Goal: Task Accomplishment & Management: Use online tool/utility

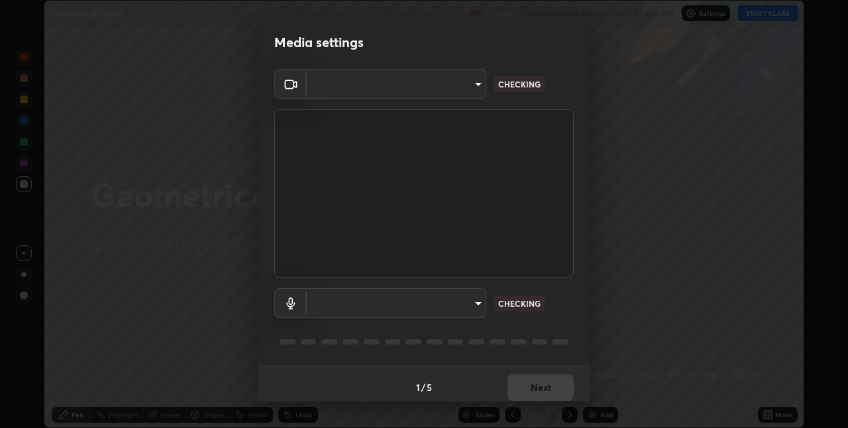
scroll to position [428, 848]
type input "991f874612634fb740a7a2eac7f11ca4c5c922d1b60a0f6e912d77df464512fb"
type input "communications"
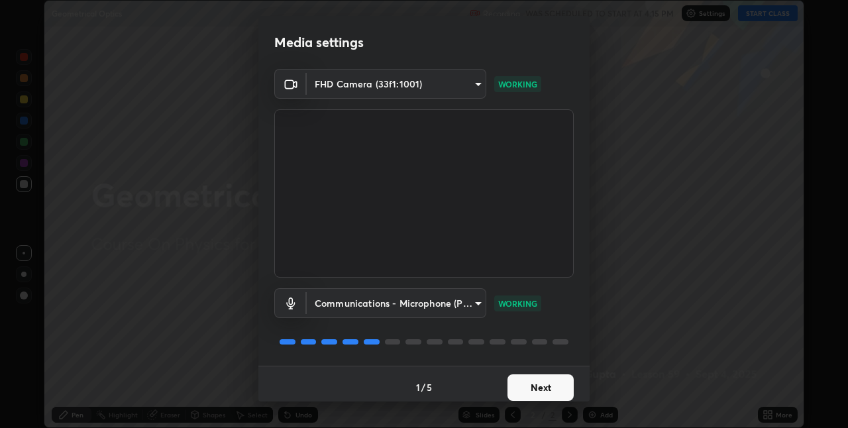
click at [533, 388] on button "Next" at bounding box center [540, 387] width 66 height 26
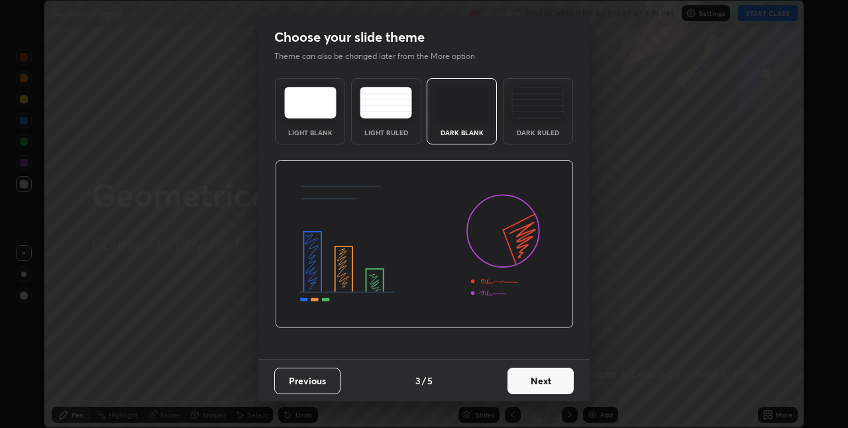
click at [523, 375] on button "Next" at bounding box center [540, 381] width 66 height 26
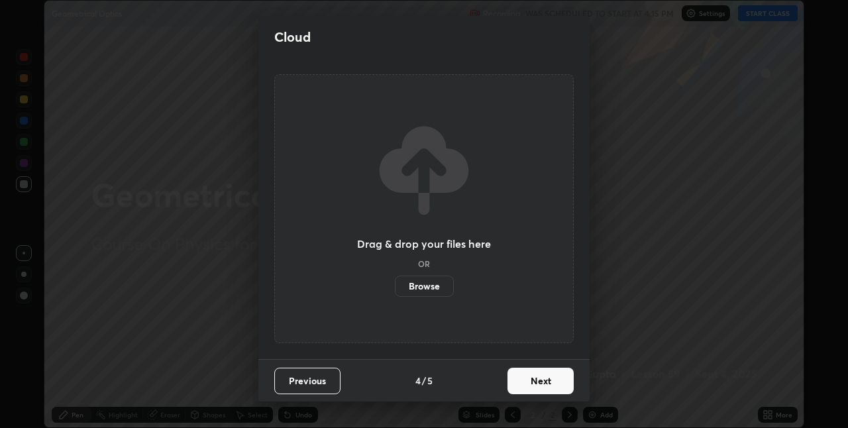
click at [525, 379] on button "Next" at bounding box center [540, 381] width 66 height 26
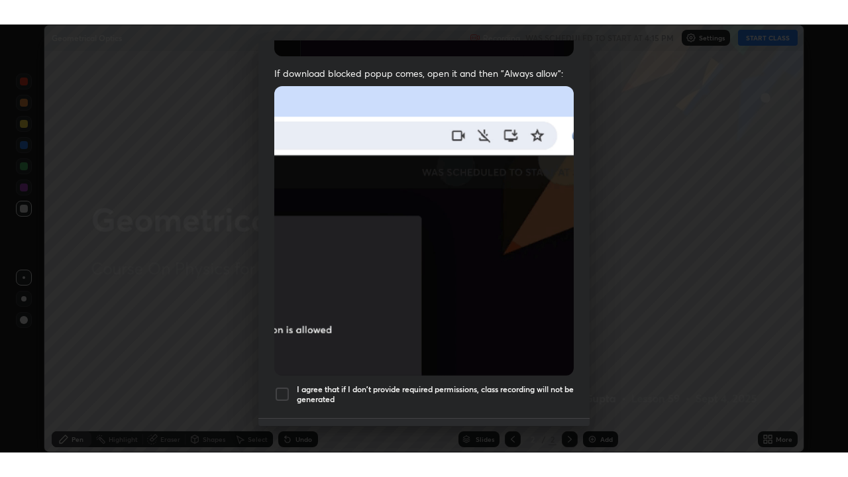
scroll to position [277, 0]
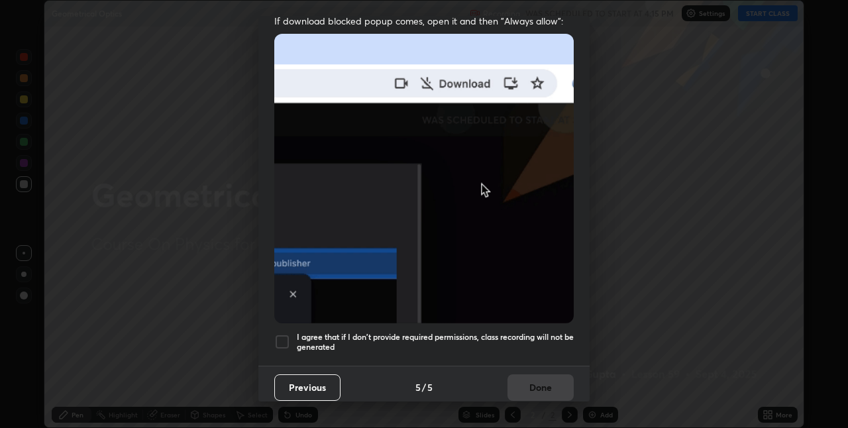
click at [470, 332] on h5 "I agree that if I don't provide required permissions, class recording will not …" at bounding box center [435, 342] width 277 height 21
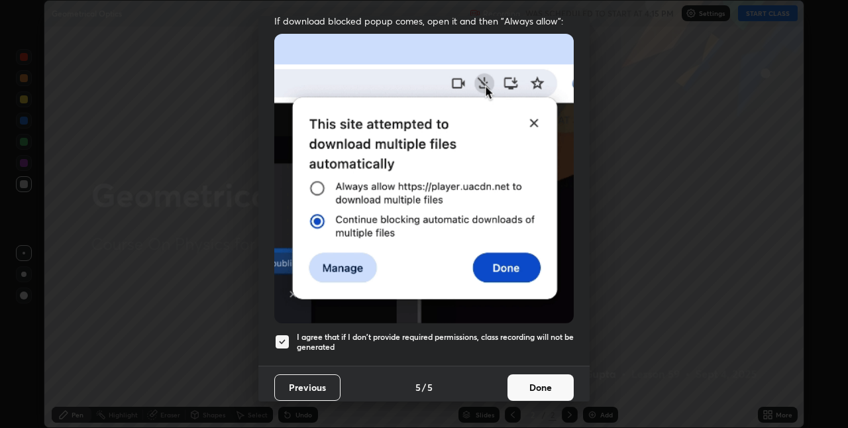
click at [524, 380] on button "Done" at bounding box center [540, 387] width 66 height 26
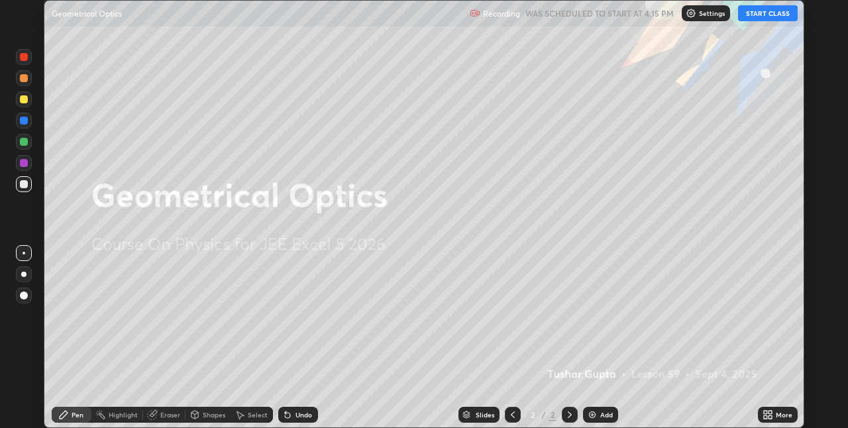
click at [770, 412] on icon at bounding box center [769, 412] width 3 height 3
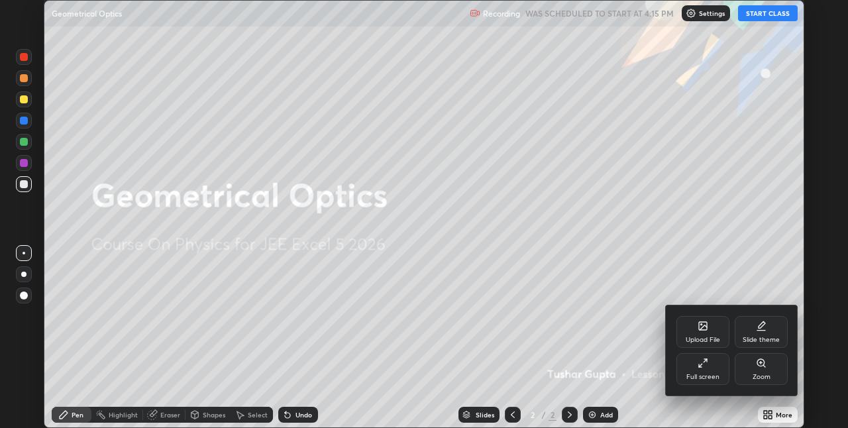
click at [697, 370] on div "Full screen" at bounding box center [702, 369] width 53 height 32
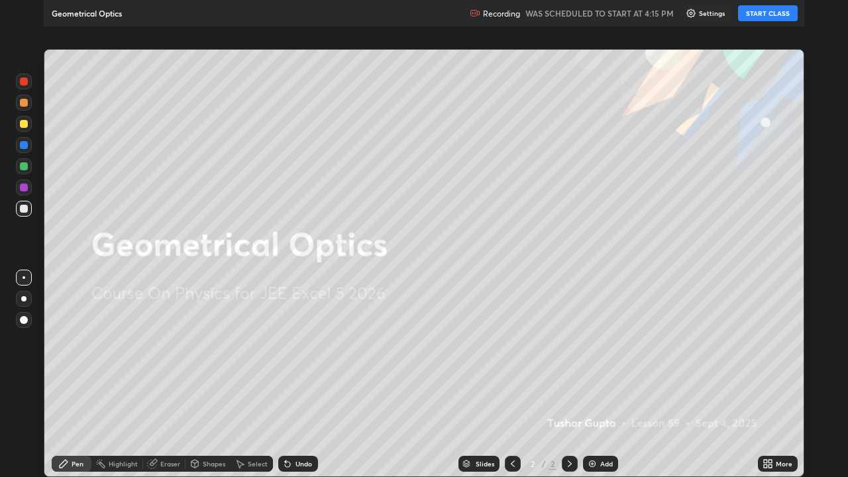
scroll to position [477, 848]
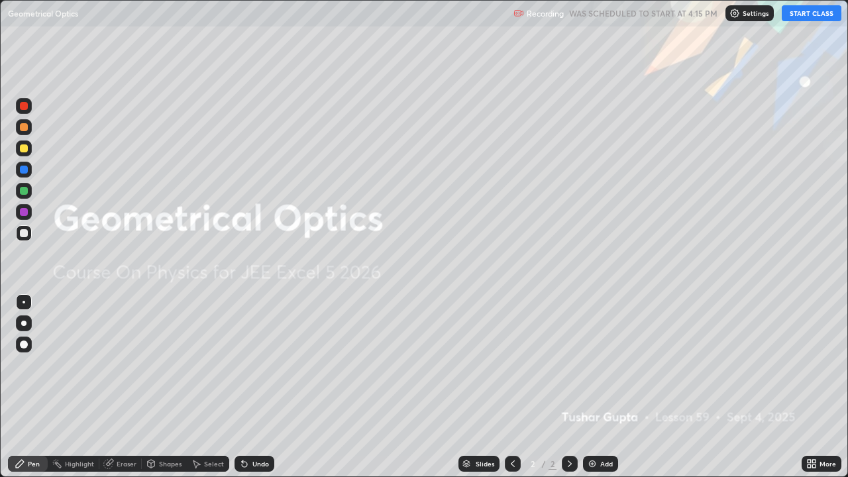
click at [811, 17] on button "START CLASS" at bounding box center [812, 13] width 60 height 16
click at [795, 15] on button "START CLASS" at bounding box center [812, 13] width 60 height 16
click at [605, 427] on div "Add" at bounding box center [606, 463] width 13 height 7
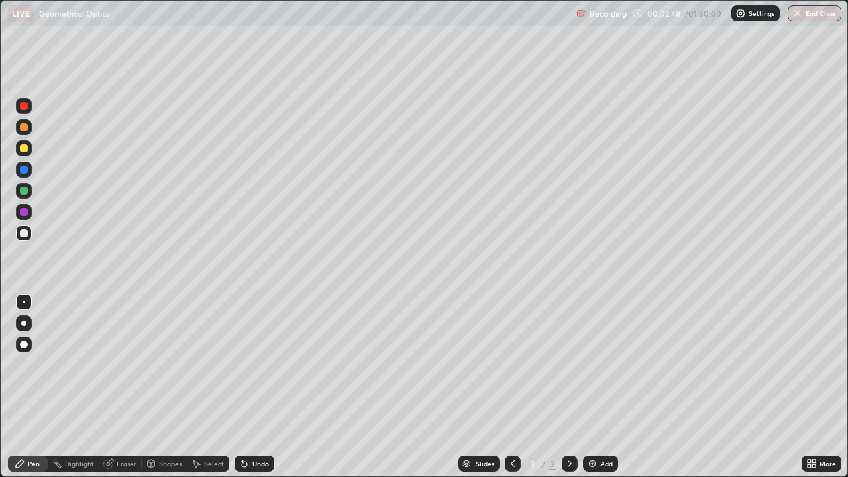
click at [23, 149] on div at bounding box center [24, 148] width 8 height 8
click at [25, 233] on div at bounding box center [24, 233] width 8 height 8
click at [266, 427] on div "Undo" at bounding box center [260, 463] width 17 height 7
click at [607, 427] on div "Add" at bounding box center [600, 464] width 35 height 16
click at [260, 427] on div "Undo" at bounding box center [260, 463] width 17 height 7
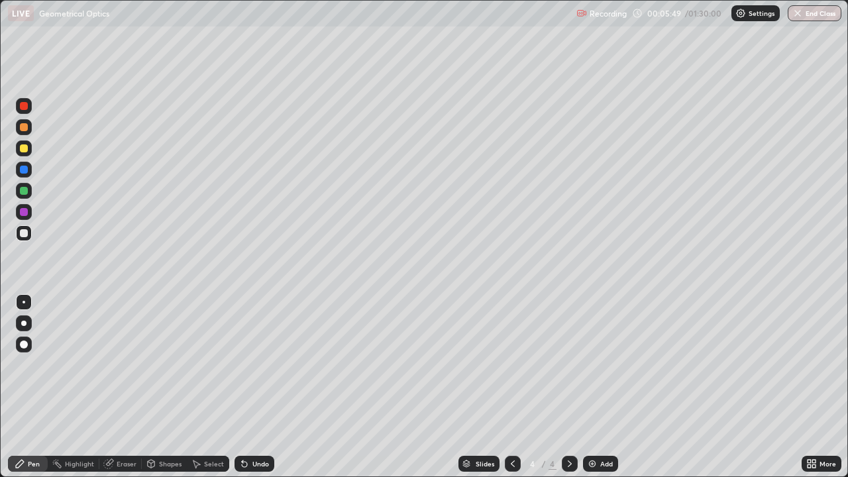
click at [264, 427] on div "Undo" at bounding box center [260, 463] width 17 height 7
click at [257, 427] on div "Undo" at bounding box center [254, 464] width 40 height 16
click at [260, 427] on div "Undo" at bounding box center [260, 463] width 17 height 7
click at [258, 427] on div "Undo" at bounding box center [254, 464] width 40 height 16
click at [257, 427] on div "Undo" at bounding box center [254, 464] width 40 height 16
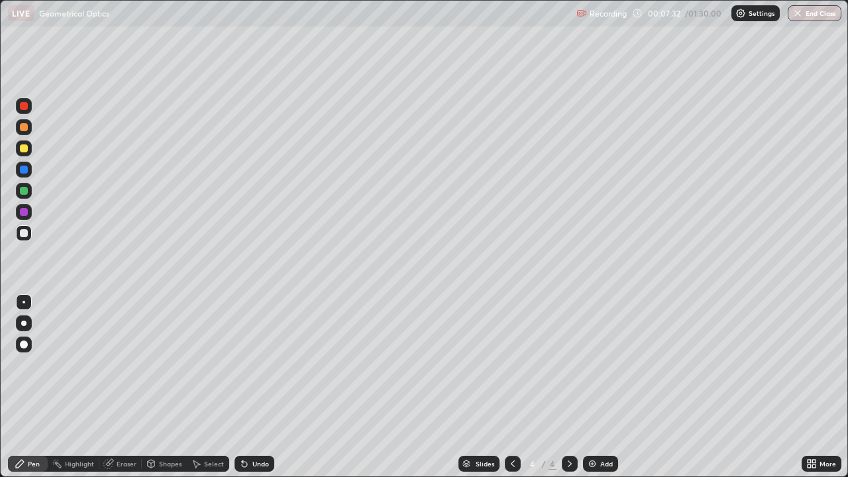
click at [262, 427] on div "Undo" at bounding box center [260, 463] width 17 height 7
click at [256, 427] on div "Undo" at bounding box center [260, 463] width 17 height 7
click at [25, 148] on div at bounding box center [24, 148] width 8 height 8
click at [517, 427] on div at bounding box center [513, 464] width 16 height 16
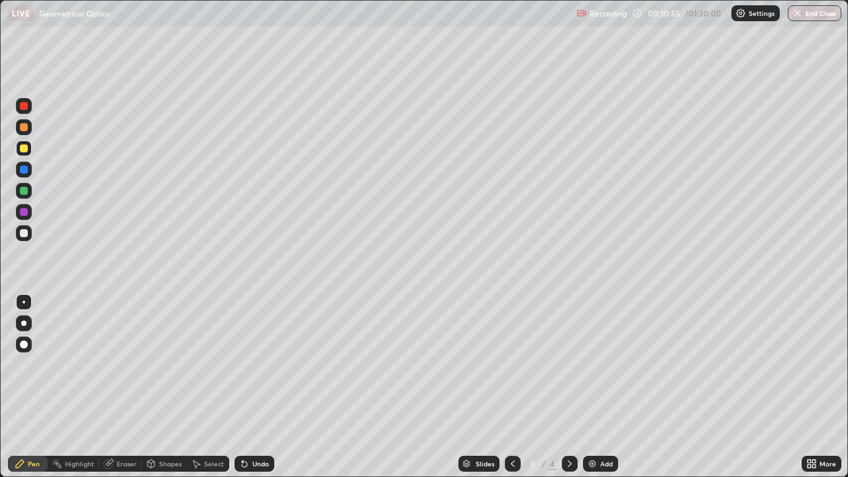
click at [566, 427] on div at bounding box center [570, 464] width 16 height 16
click at [595, 427] on img at bounding box center [592, 463] width 11 height 11
click at [176, 427] on div "Shapes" at bounding box center [170, 463] width 23 height 7
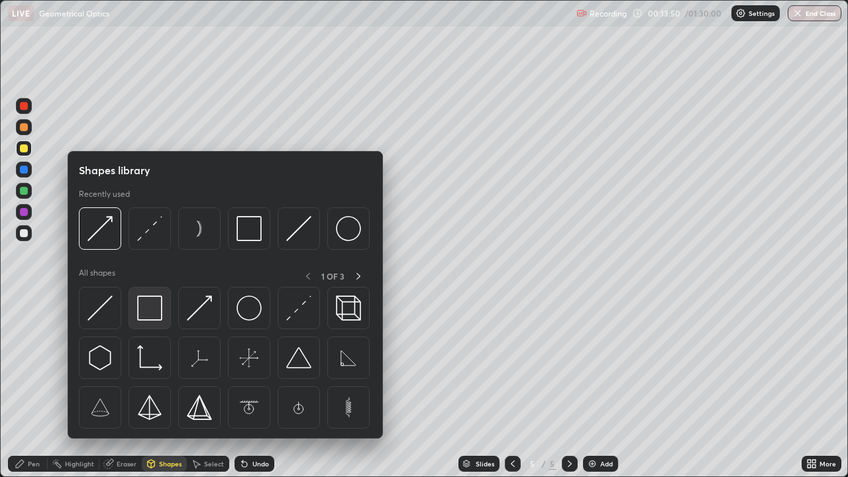
click at [153, 307] on img at bounding box center [149, 307] width 25 height 25
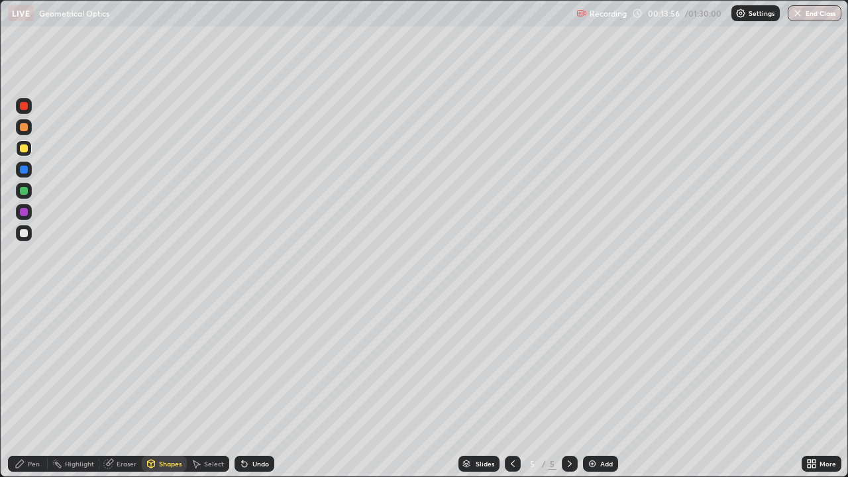
click at [37, 427] on div "Pen" at bounding box center [28, 464] width 40 height 16
click at [26, 236] on div at bounding box center [24, 233] width 16 height 16
click at [164, 427] on div "Shapes" at bounding box center [164, 464] width 45 height 16
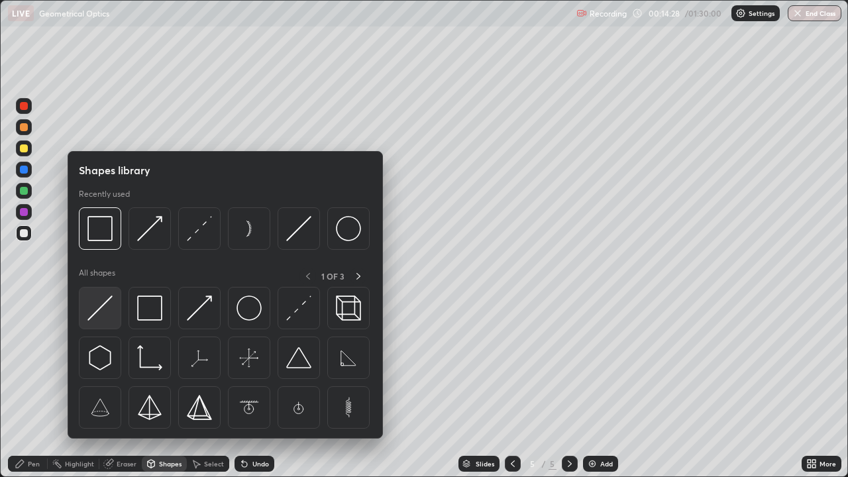
click at [109, 311] on img at bounding box center [99, 307] width 25 height 25
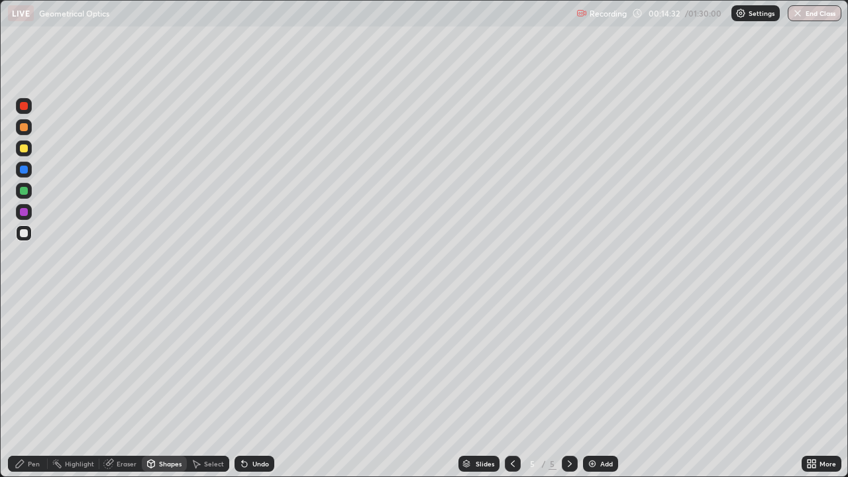
click at [175, 427] on div "Shapes" at bounding box center [164, 464] width 45 height 16
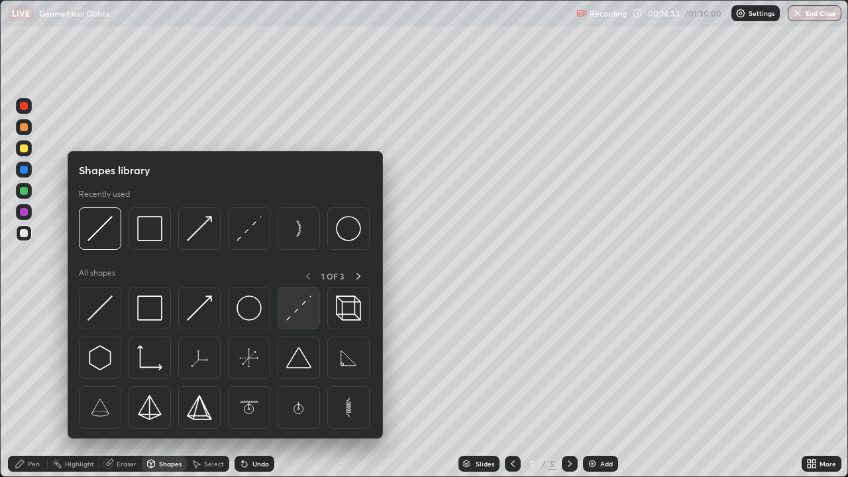
click at [303, 305] on img at bounding box center [298, 307] width 25 height 25
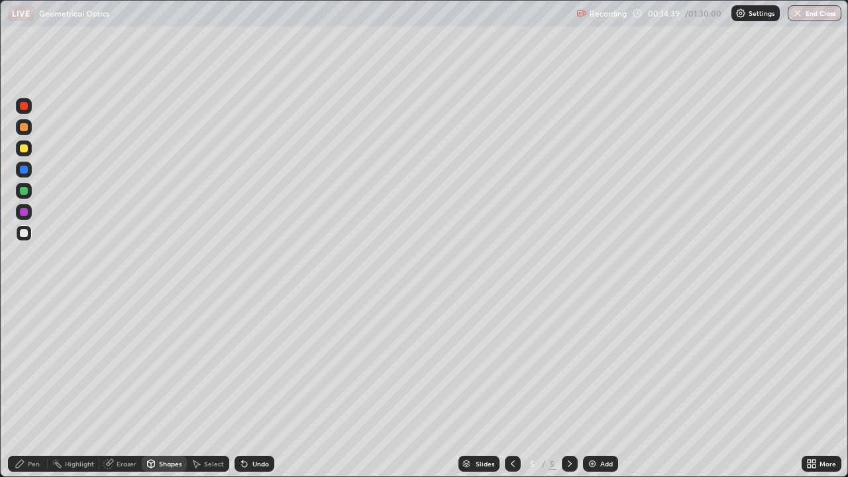
click at [172, 427] on div "Shapes" at bounding box center [170, 463] width 23 height 7
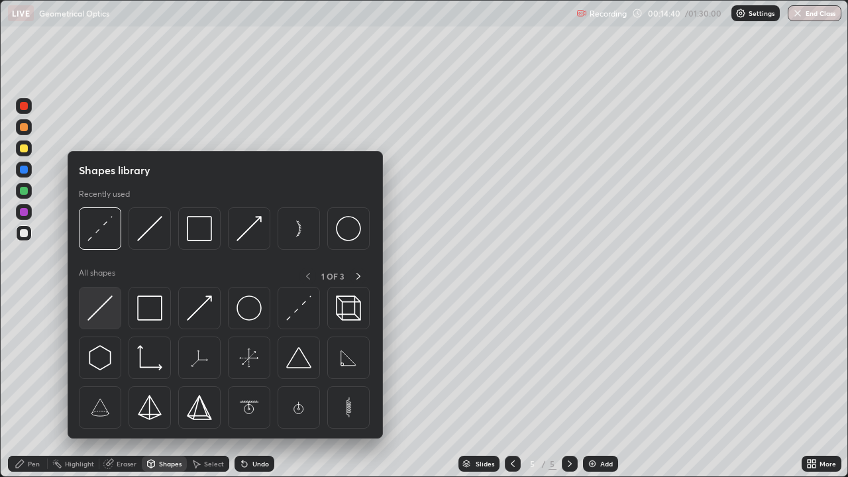
click at [105, 317] on img at bounding box center [99, 307] width 25 height 25
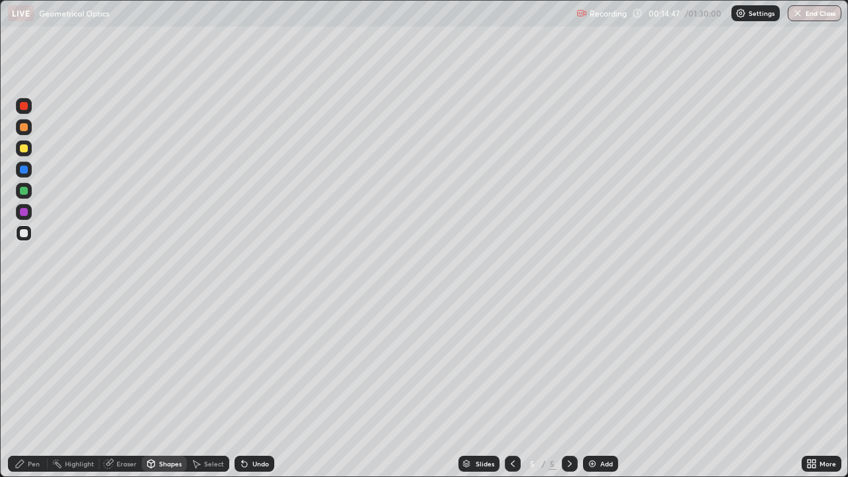
click at [168, 427] on div "Shapes" at bounding box center [170, 463] width 23 height 7
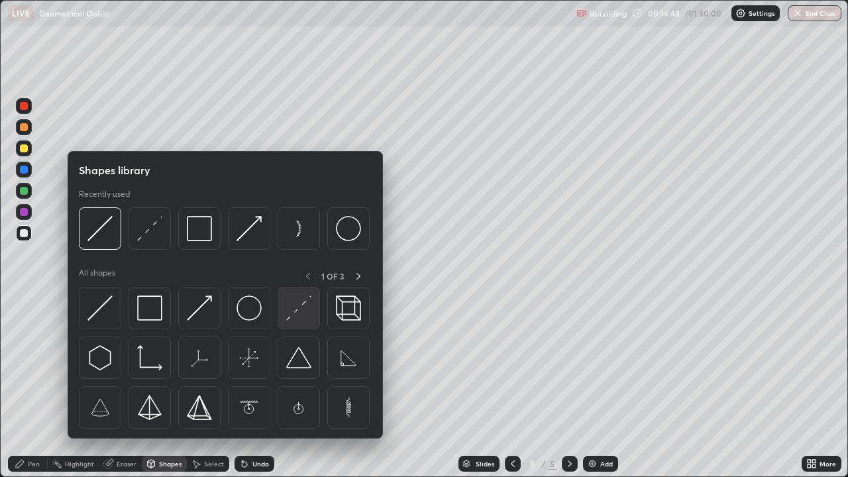
click at [299, 301] on img at bounding box center [298, 307] width 25 height 25
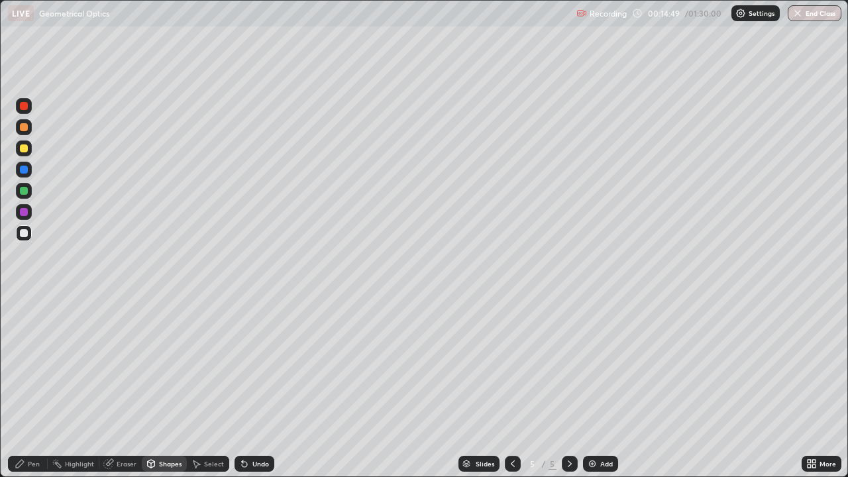
click at [28, 191] on div at bounding box center [24, 191] width 16 height 16
click at [34, 427] on div "Pen" at bounding box center [34, 463] width 12 height 7
click at [30, 234] on div at bounding box center [24, 233] width 16 height 16
click at [174, 427] on div "Shapes" at bounding box center [164, 464] width 45 height 16
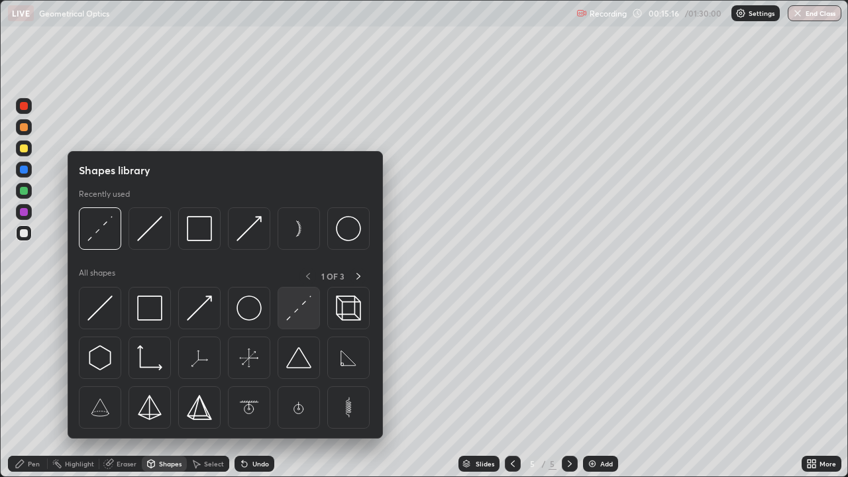
click at [294, 312] on img at bounding box center [298, 307] width 25 height 25
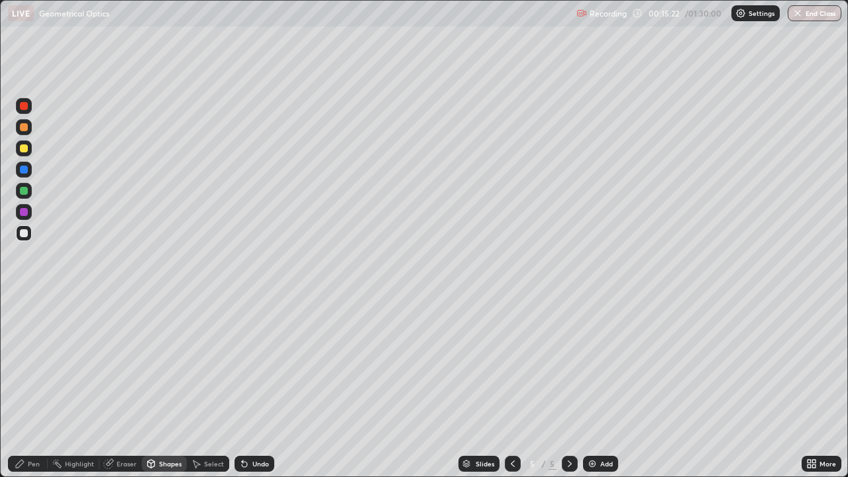
click at [160, 427] on div "Shapes" at bounding box center [170, 463] width 23 height 7
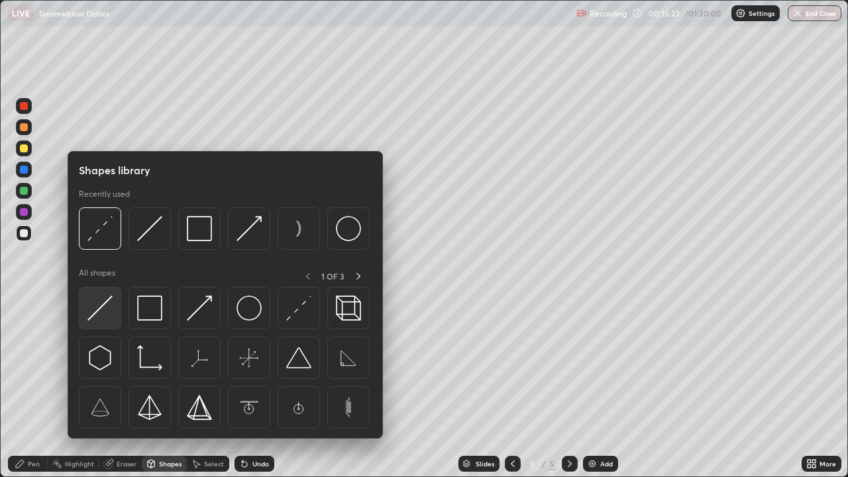
click at [111, 307] on img at bounding box center [99, 307] width 25 height 25
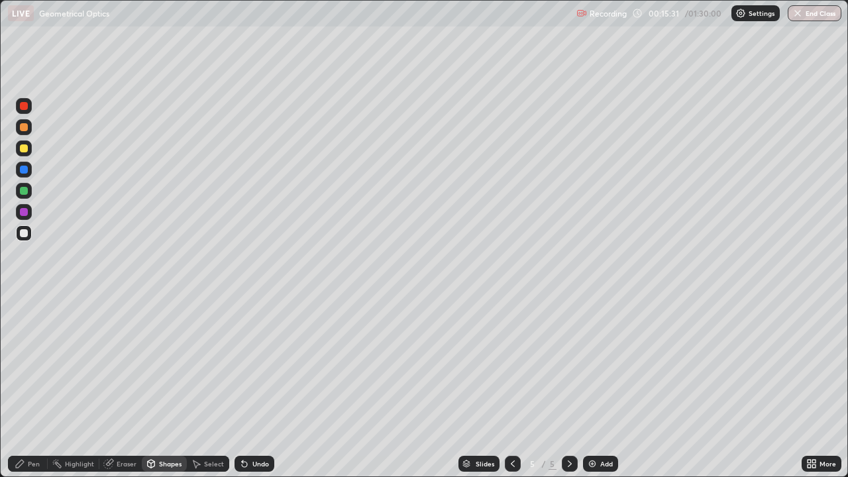
click at [127, 427] on div "Eraser" at bounding box center [120, 464] width 42 height 16
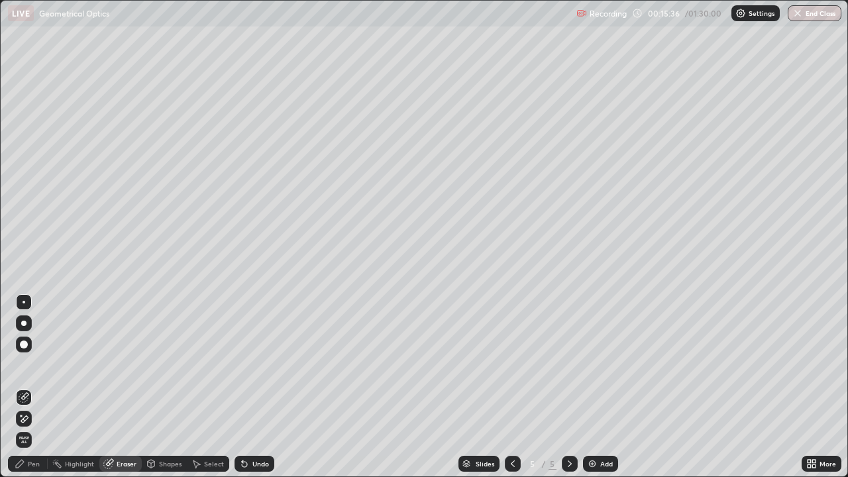
click at [39, 427] on div "Pen" at bounding box center [28, 464] width 40 height 16
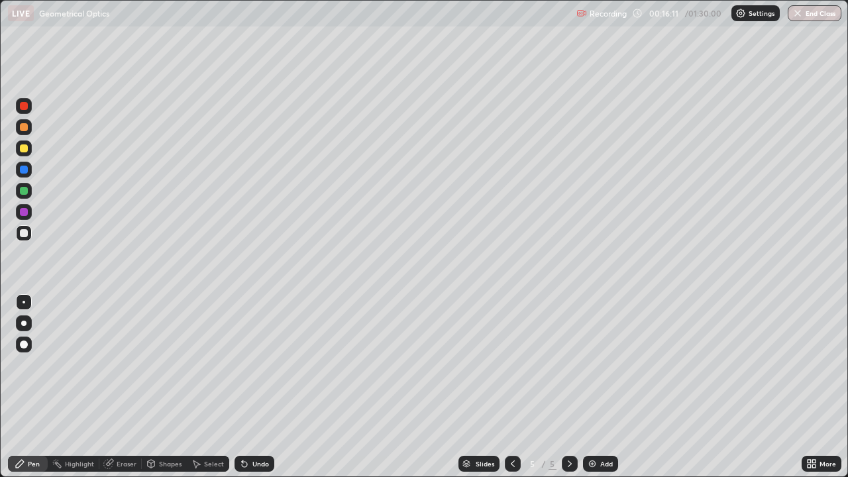
click at [25, 192] on div at bounding box center [24, 191] width 8 height 8
click at [30, 146] on div at bounding box center [24, 148] width 16 height 16
click at [24, 193] on div at bounding box center [24, 191] width 8 height 8
click at [262, 427] on div "Undo" at bounding box center [260, 463] width 17 height 7
click at [258, 427] on div "Undo" at bounding box center [260, 463] width 17 height 7
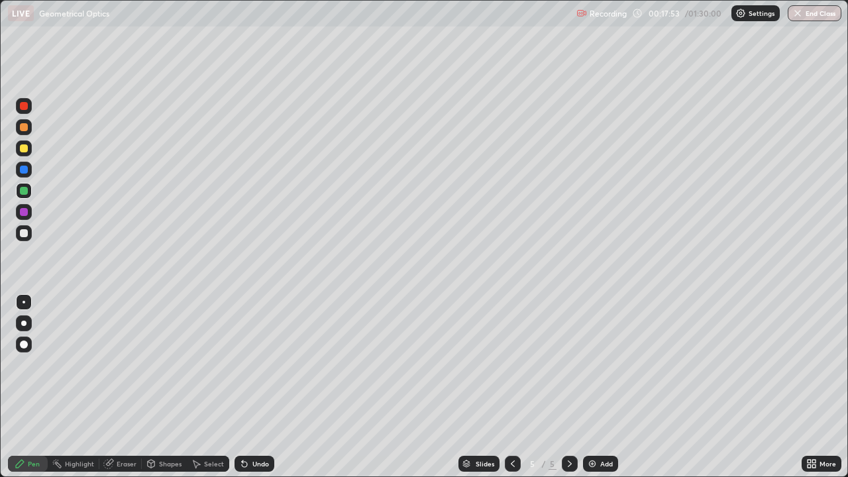
click at [252, 427] on div "Undo" at bounding box center [260, 463] width 17 height 7
click at [252, 427] on div "Undo" at bounding box center [254, 464] width 40 height 16
click at [249, 427] on div "Undo" at bounding box center [254, 464] width 40 height 16
click at [246, 427] on div "Undo" at bounding box center [254, 464] width 40 height 16
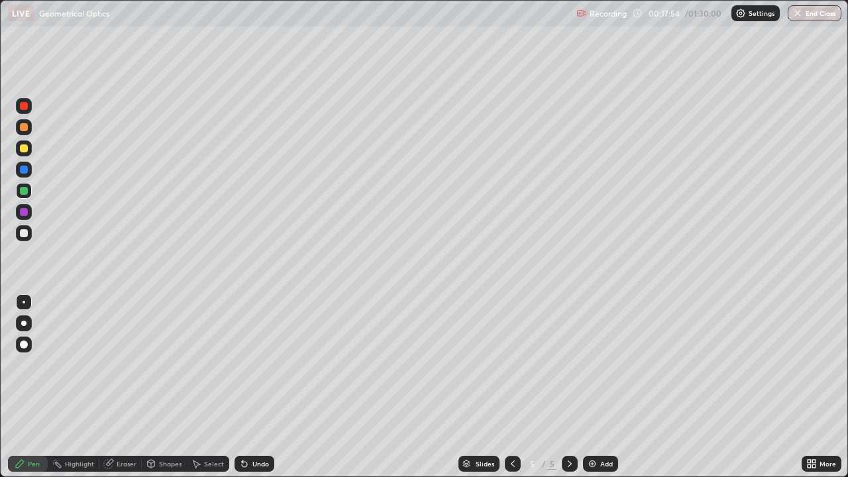
click at [244, 427] on icon at bounding box center [244, 463] width 11 height 11
click at [244, 427] on div "Undo" at bounding box center [254, 464] width 40 height 16
click at [25, 107] on div at bounding box center [24, 106] width 8 height 8
click at [25, 168] on div at bounding box center [24, 170] width 8 height 8
click at [25, 190] on div at bounding box center [24, 191] width 8 height 8
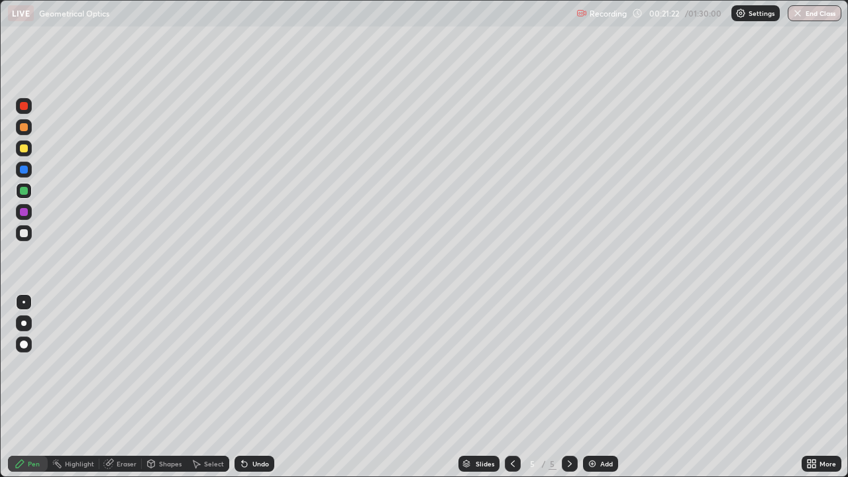
click at [253, 427] on div "Undo" at bounding box center [260, 463] width 17 height 7
click at [250, 427] on div "Undo" at bounding box center [254, 464] width 40 height 16
click at [242, 427] on icon at bounding box center [244, 464] width 5 height 5
click at [24, 125] on div at bounding box center [24, 127] width 8 height 8
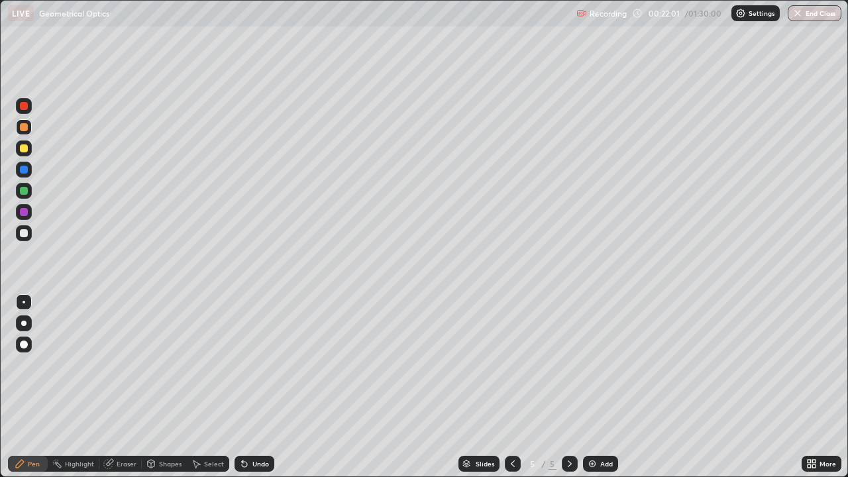
click at [29, 106] on div at bounding box center [24, 106] width 16 height 16
click at [244, 427] on icon at bounding box center [244, 464] width 5 height 5
click at [253, 427] on div "Undo" at bounding box center [254, 464] width 40 height 16
click at [252, 427] on div "Undo" at bounding box center [260, 463] width 17 height 7
click at [254, 427] on div "Undo" at bounding box center [260, 463] width 17 height 7
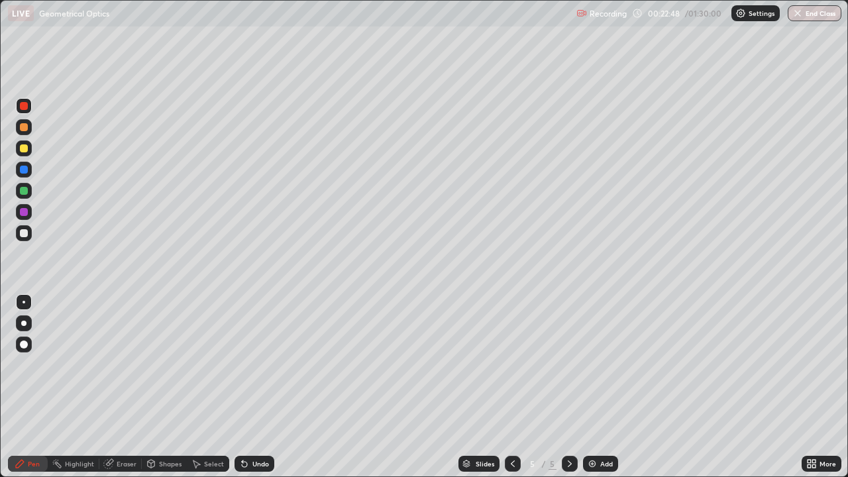
click at [70, 427] on div "Highlight" at bounding box center [79, 463] width 29 height 7
click at [597, 427] on div "Add" at bounding box center [600, 464] width 35 height 16
click at [28, 147] on div at bounding box center [24, 148] width 16 height 16
click at [34, 427] on div "Pen" at bounding box center [34, 463] width 12 height 7
click at [512, 427] on div at bounding box center [513, 464] width 16 height 16
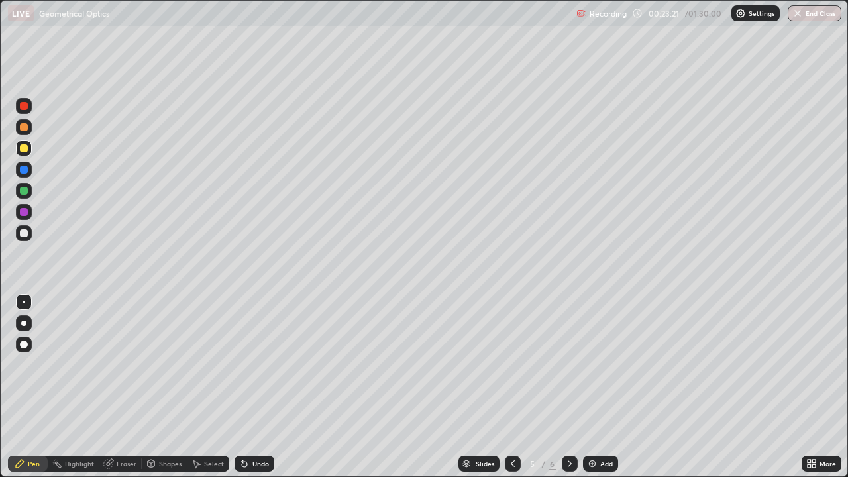
click at [566, 427] on icon at bounding box center [569, 463] width 11 height 11
click at [270, 427] on div "Undo" at bounding box center [254, 464] width 40 height 16
click at [262, 427] on div "Undo" at bounding box center [254, 464] width 40 height 16
click at [264, 427] on div "Undo" at bounding box center [254, 464] width 40 height 16
click at [260, 427] on div "Undo" at bounding box center [260, 463] width 17 height 7
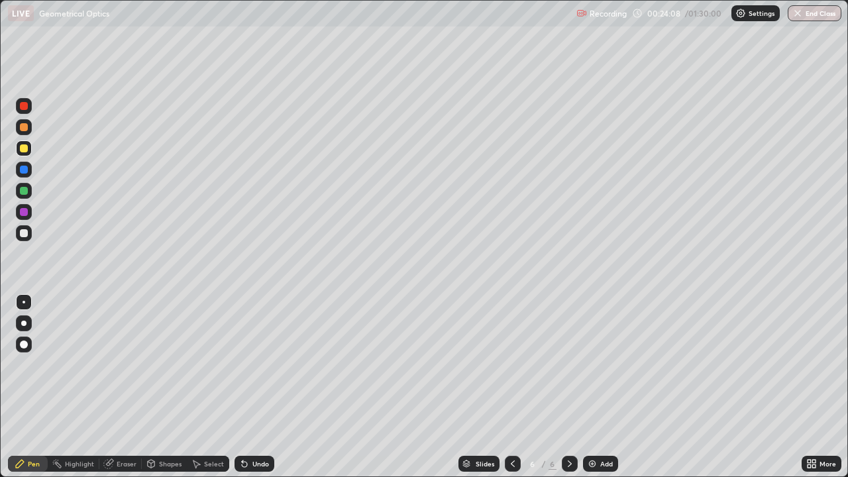
click at [256, 427] on div "Undo" at bounding box center [260, 463] width 17 height 7
click at [257, 427] on div "Undo" at bounding box center [260, 463] width 17 height 7
click at [252, 427] on div "Undo" at bounding box center [260, 463] width 17 height 7
click at [256, 427] on div "Undo" at bounding box center [260, 463] width 17 height 7
click at [257, 427] on div "Undo" at bounding box center [260, 463] width 17 height 7
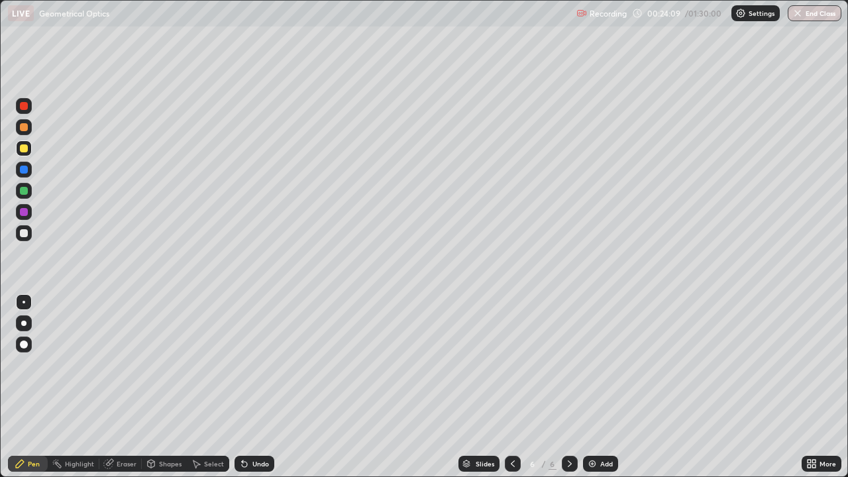
click at [257, 427] on div "Undo" at bounding box center [260, 463] width 17 height 7
click at [259, 427] on div "Undo" at bounding box center [260, 463] width 17 height 7
click at [256, 427] on div "Undo" at bounding box center [260, 463] width 17 height 7
click at [512, 427] on icon at bounding box center [512, 463] width 11 height 11
click at [562, 427] on div at bounding box center [570, 464] width 16 height 16
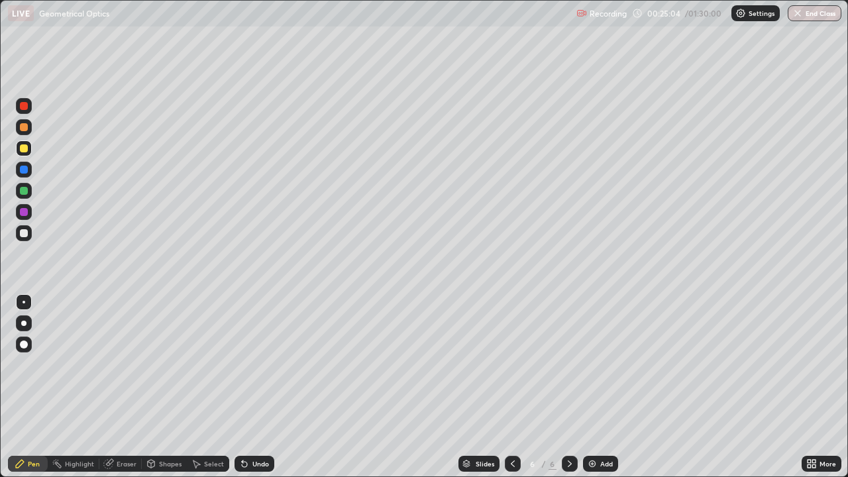
click at [27, 108] on div at bounding box center [24, 106] width 8 height 8
click at [26, 111] on div at bounding box center [24, 106] width 16 height 16
click at [264, 427] on div "Undo" at bounding box center [260, 463] width 17 height 7
click at [264, 427] on div "Undo" at bounding box center [254, 464] width 40 height 16
click at [263, 427] on div "Undo" at bounding box center [260, 463] width 17 height 7
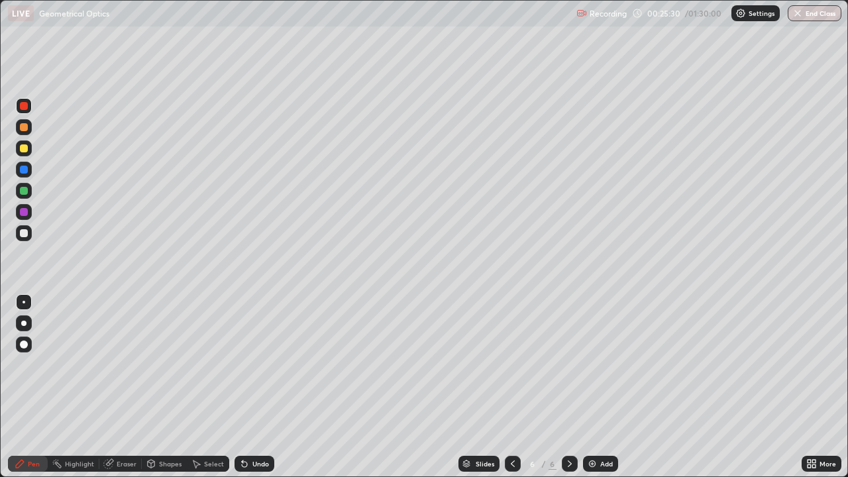
click at [262, 427] on div "Undo" at bounding box center [260, 463] width 17 height 7
click at [599, 427] on div "Add" at bounding box center [600, 464] width 35 height 16
click at [156, 427] on div "Shapes" at bounding box center [164, 464] width 45 height 16
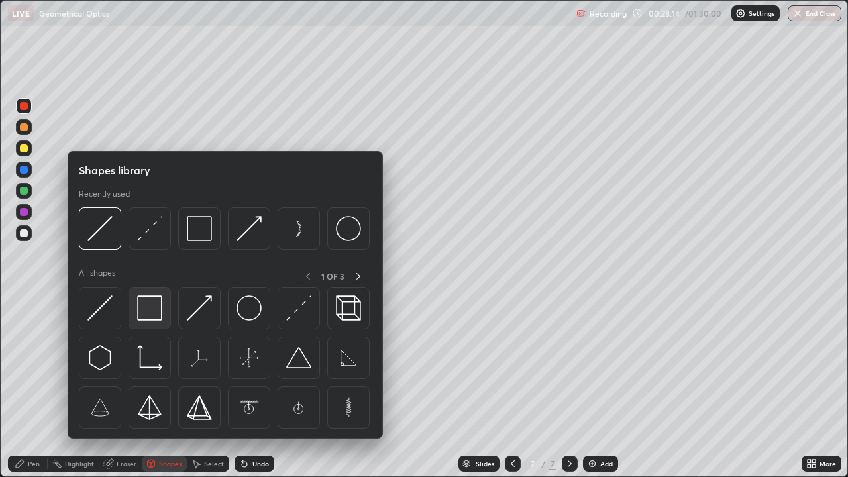
click at [152, 313] on img at bounding box center [149, 307] width 25 height 25
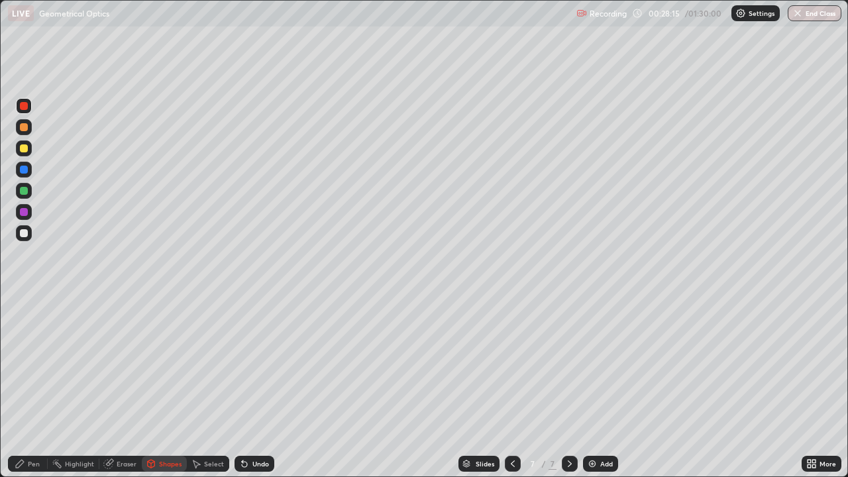
click at [259, 427] on div "Undo" at bounding box center [254, 464] width 40 height 16
click at [29, 231] on div at bounding box center [24, 233] width 16 height 16
click at [252, 427] on div "Undo" at bounding box center [260, 463] width 17 height 7
click at [35, 427] on div "Pen" at bounding box center [34, 463] width 12 height 7
click at [111, 427] on div "Eraser" at bounding box center [120, 464] width 42 height 16
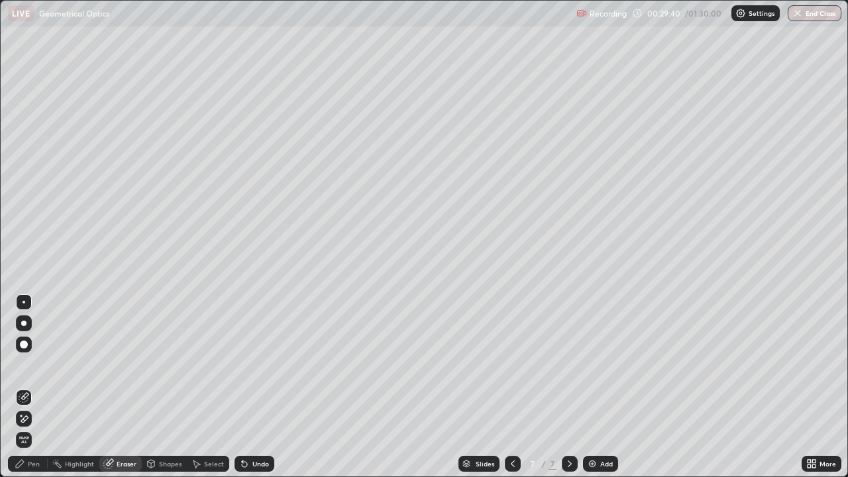
click at [34, 427] on div "Pen" at bounding box center [34, 463] width 12 height 7
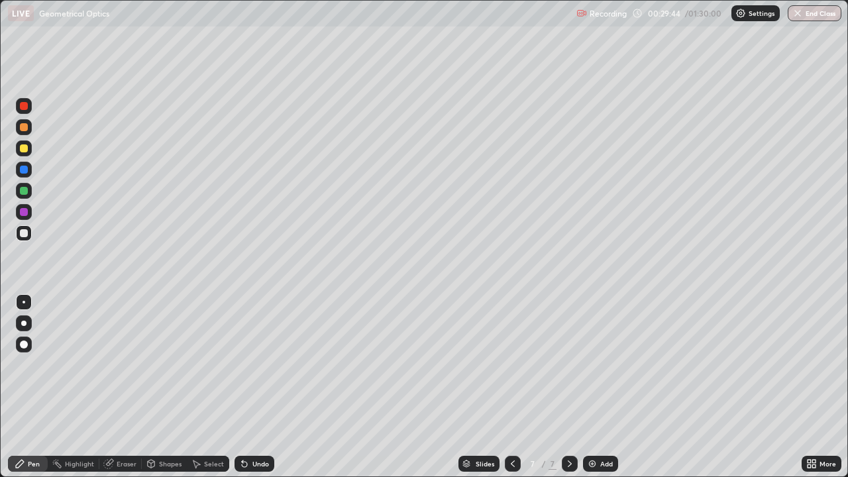
click at [260, 427] on div "Undo" at bounding box center [260, 463] width 17 height 7
click at [23, 146] on div at bounding box center [24, 148] width 8 height 8
click at [511, 427] on icon at bounding box center [512, 463] width 11 height 11
click at [570, 427] on icon at bounding box center [569, 463] width 11 height 11
click at [29, 144] on div at bounding box center [24, 148] width 16 height 16
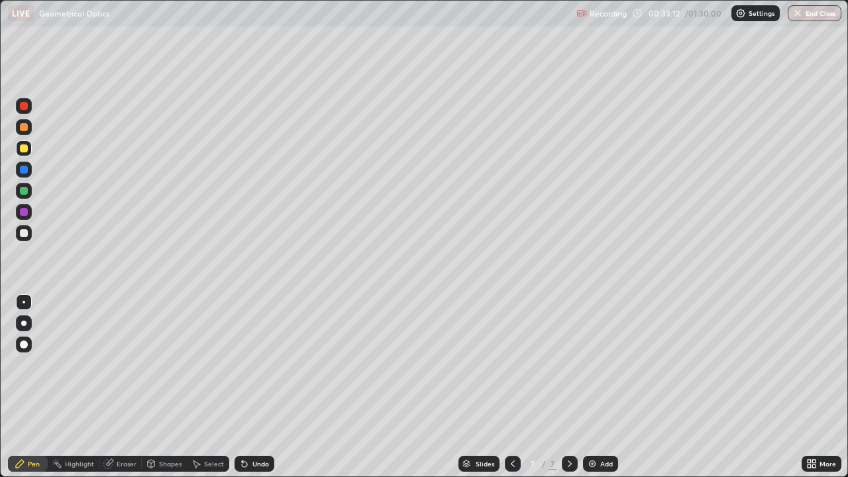
click at [597, 427] on div "Add" at bounding box center [600, 464] width 35 height 16
click at [150, 427] on icon at bounding box center [151, 463] width 7 height 2
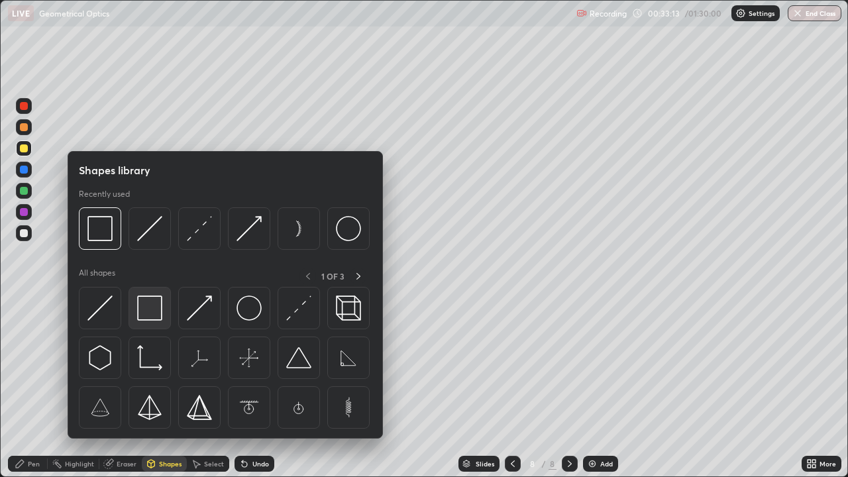
click at [150, 318] on img at bounding box center [149, 307] width 25 height 25
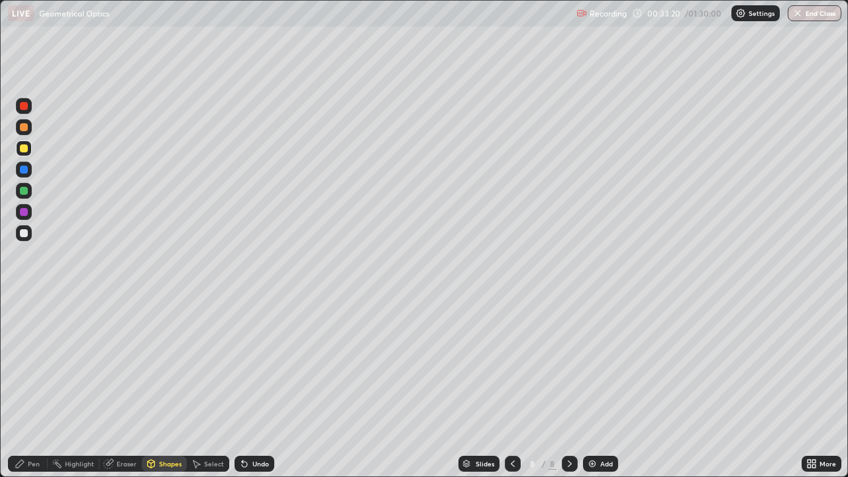
click at [34, 427] on div "Pen" at bounding box center [34, 463] width 12 height 7
click at [26, 231] on div at bounding box center [24, 233] width 8 height 8
click at [21, 226] on div at bounding box center [24, 233] width 16 height 16
click at [23, 231] on div at bounding box center [24, 233] width 8 height 8
click at [242, 427] on icon at bounding box center [244, 464] width 5 height 5
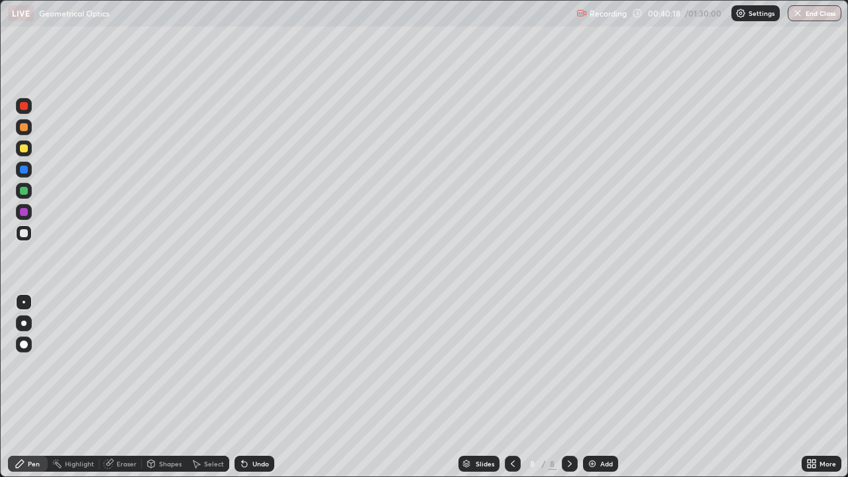
click at [587, 427] on img at bounding box center [592, 463] width 11 height 11
click at [159, 427] on div "Shapes" at bounding box center [170, 463] width 23 height 7
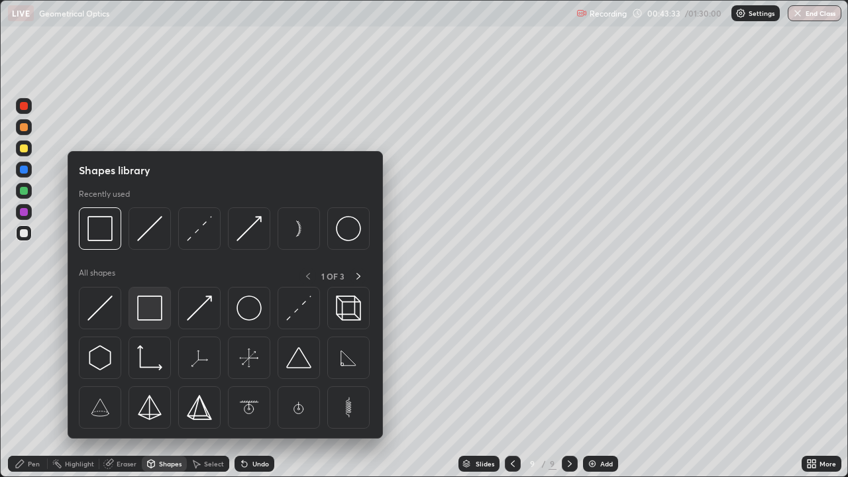
click at [155, 311] on img at bounding box center [149, 307] width 25 height 25
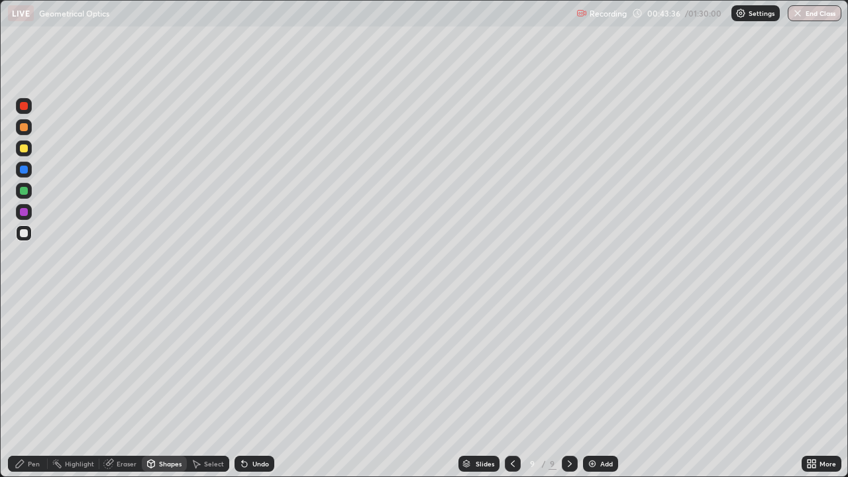
click at [24, 151] on div at bounding box center [24, 148] width 8 height 8
click at [242, 427] on icon at bounding box center [242, 460] width 1 height 1
click at [27, 427] on div "Pen" at bounding box center [28, 464] width 40 height 16
click at [603, 427] on div "Add" at bounding box center [606, 463] width 13 height 7
click at [23, 232] on div at bounding box center [24, 233] width 8 height 8
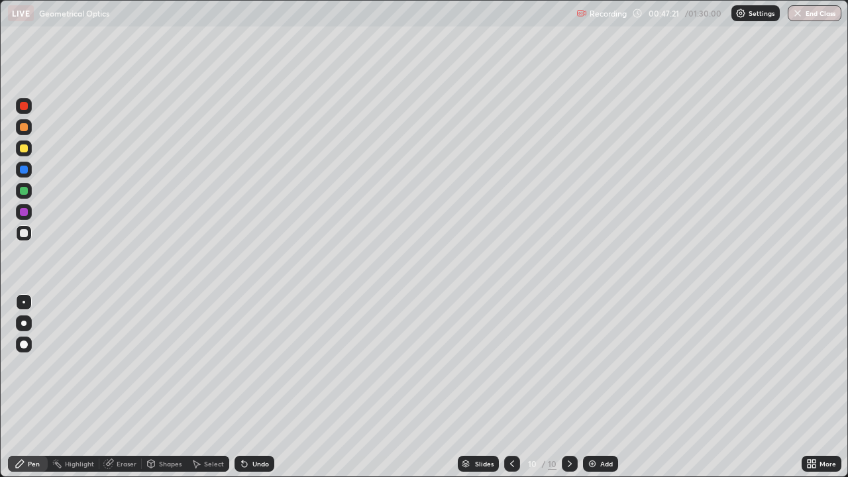
click at [161, 427] on div "Shapes" at bounding box center [170, 463] width 23 height 7
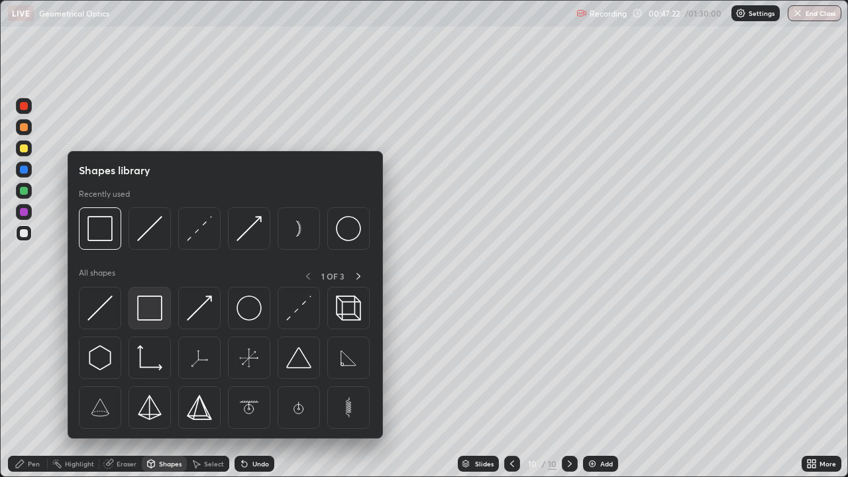
click at [152, 313] on img at bounding box center [149, 307] width 25 height 25
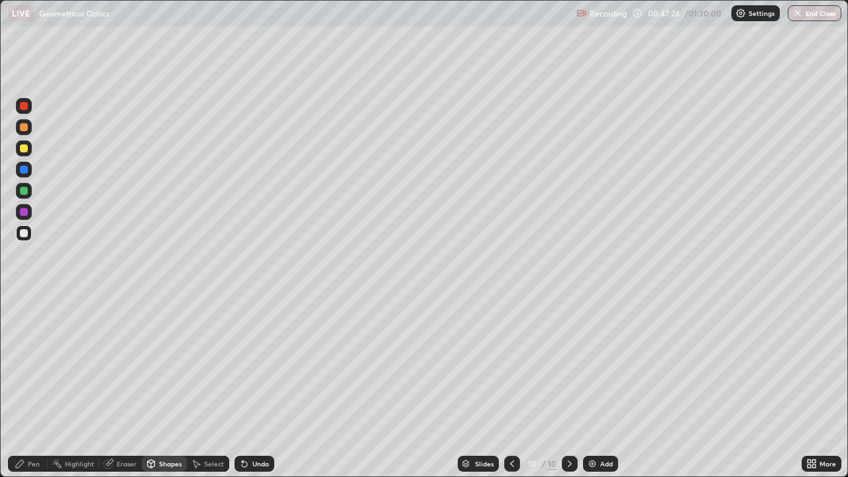
click at [175, 427] on div "Shapes" at bounding box center [164, 464] width 45 height 16
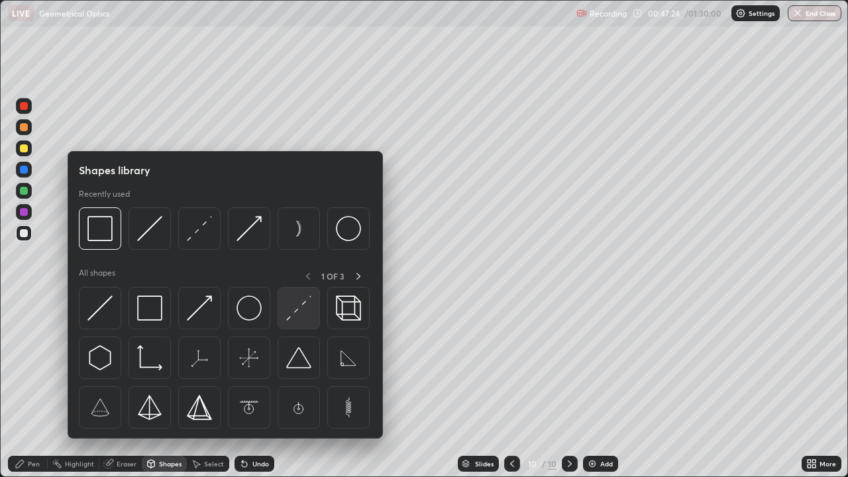
click at [293, 300] on img at bounding box center [298, 307] width 25 height 25
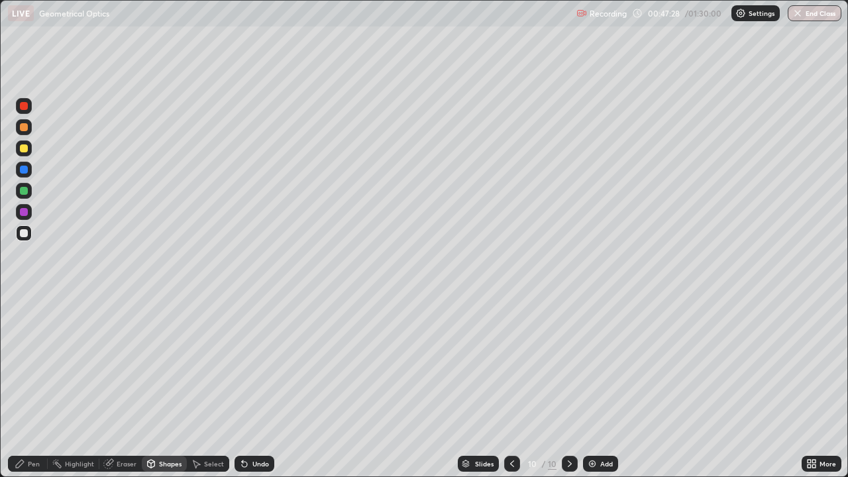
click at [158, 427] on div "Shapes" at bounding box center [164, 464] width 45 height 16
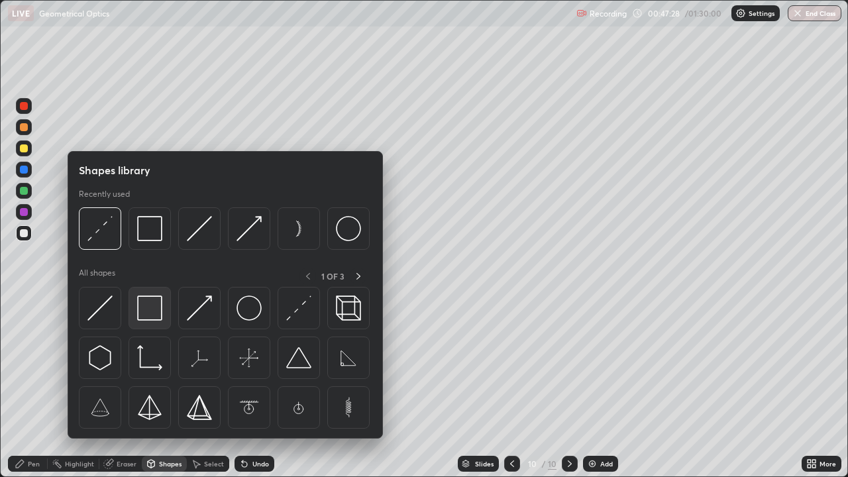
click at [158, 303] on img at bounding box center [149, 307] width 25 height 25
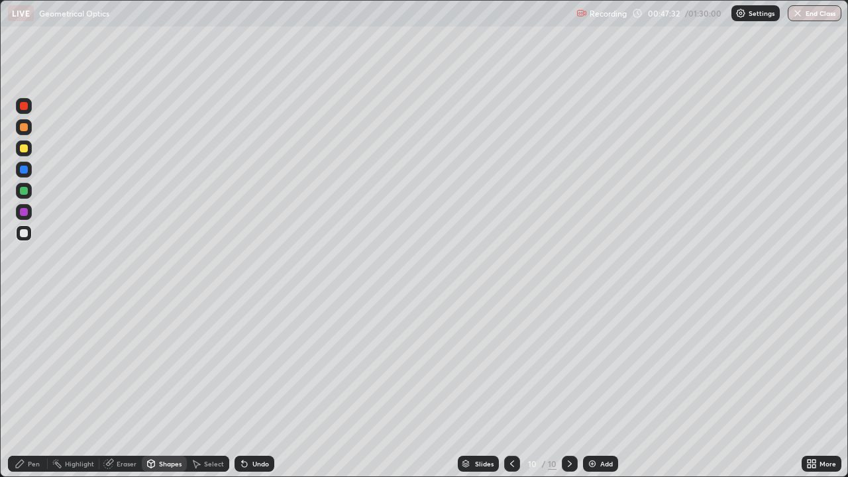
click at [165, 427] on div "Shapes" at bounding box center [170, 463] width 23 height 7
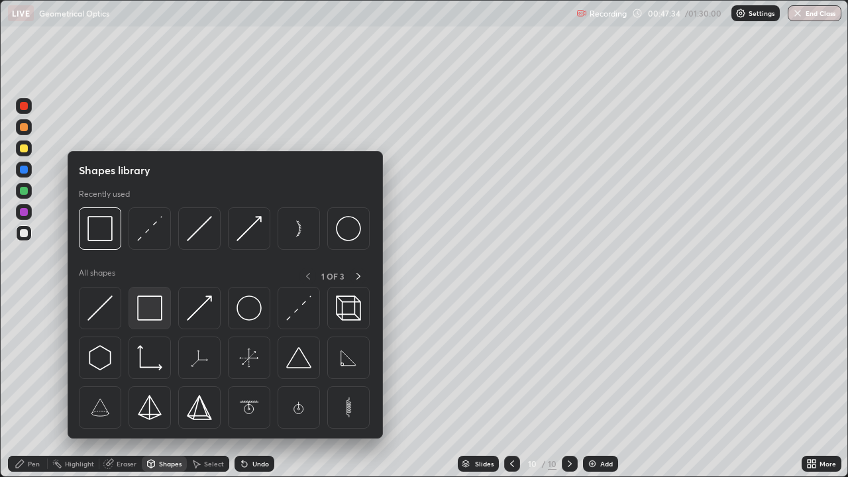
click at [149, 302] on img at bounding box center [149, 307] width 25 height 25
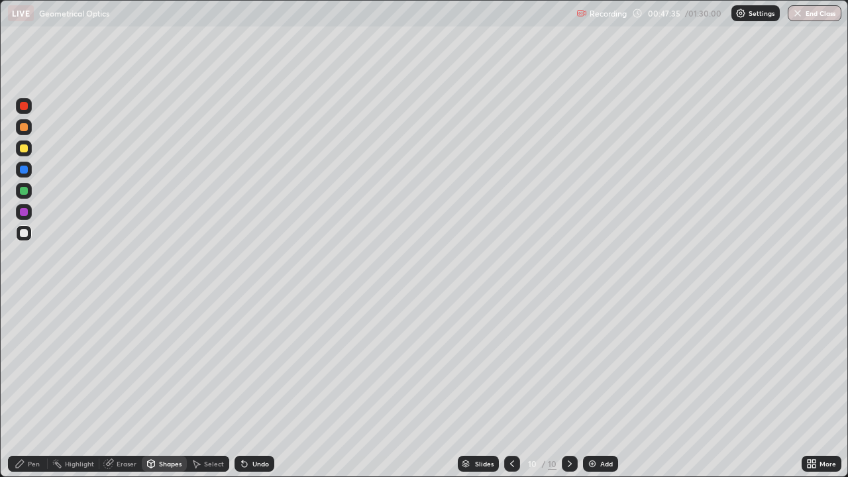
click at [28, 193] on div at bounding box center [24, 191] width 16 height 16
click at [254, 427] on div "Undo" at bounding box center [260, 463] width 17 height 7
click at [43, 427] on div "Pen" at bounding box center [28, 464] width 40 height 16
click at [24, 232] on div at bounding box center [24, 233] width 8 height 8
click at [28, 148] on div at bounding box center [24, 148] width 16 height 16
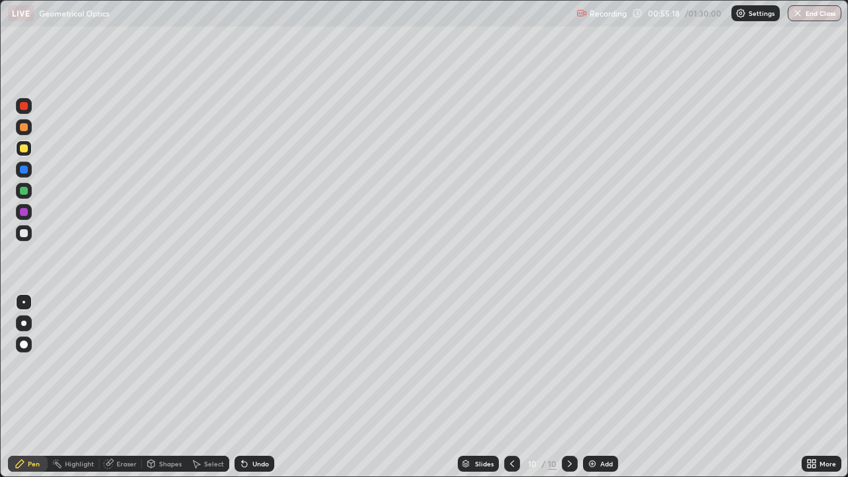
click at [589, 427] on img at bounding box center [592, 463] width 11 height 11
click at [25, 234] on div at bounding box center [24, 233] width 8 height 8
click at [159, 427] on div "Shapes" at bounding box center [164, 464] width 45 height 16
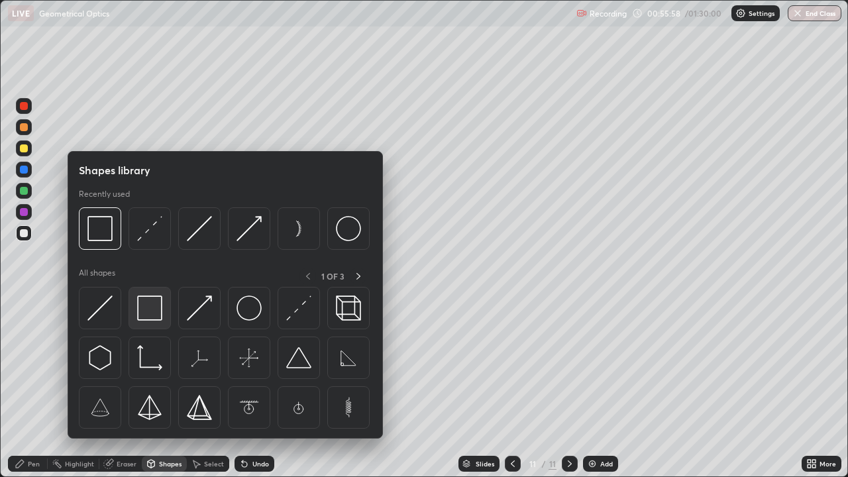
click at [145, 303] on img at bounding box center [149, 307] width 25 height 25
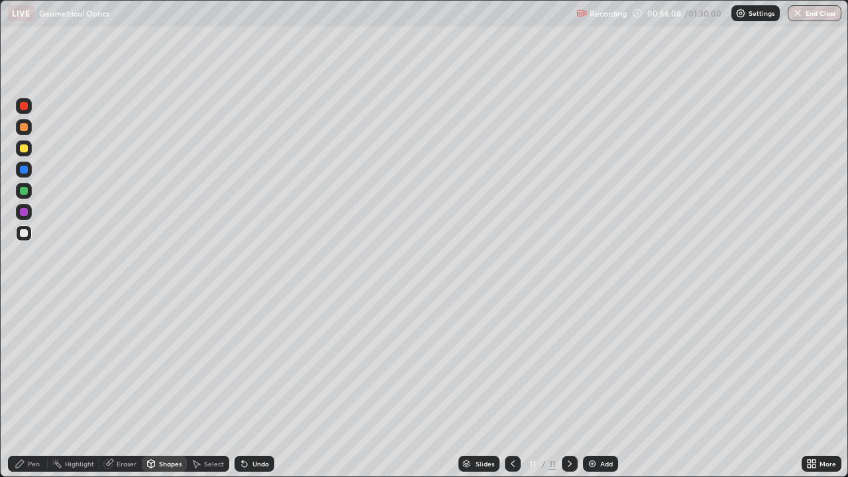
click at [34, 427] on div "Pen" at bounding box center [34, 463] width 12 height 7
click at [172, 427] on div "Shapes" at bounding box center [170, 463] width 23 height 7
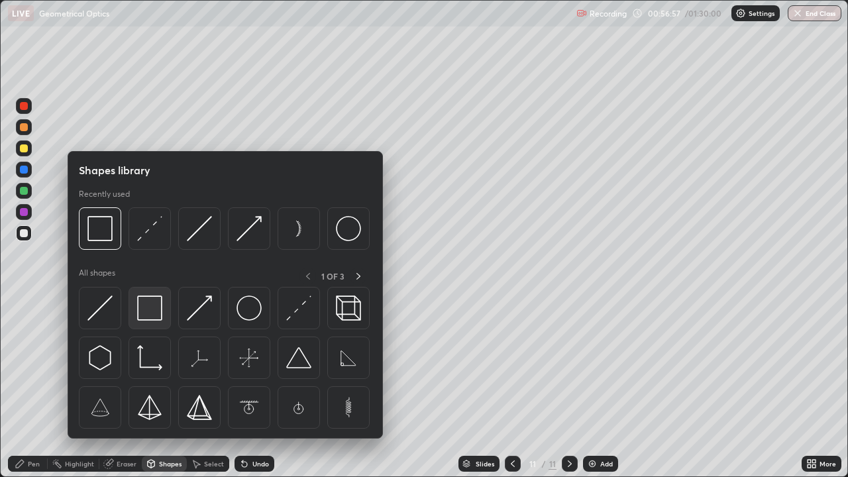
click at [156, 312] on img at bounding box center [149, 307] width 25 height 25
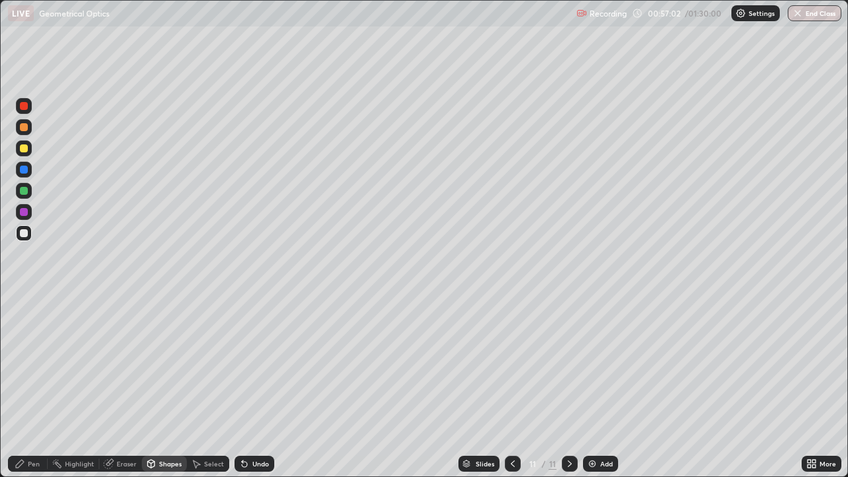
click at [31, 427] on div "Pen" at bounding box center [34, 463] width 12 height 7
click at [595, 427] on img at bounding box center [592, 463] width 11 height 11
click at [511, 427] on icon at bounding box center [512, 463] width 11 height 11
click at [27, 149] on div at bounding box center [24, 148] width 8 height 8
click at [264, 427] on div "Undo" at bounding box center [254, 464] width 40 height 16
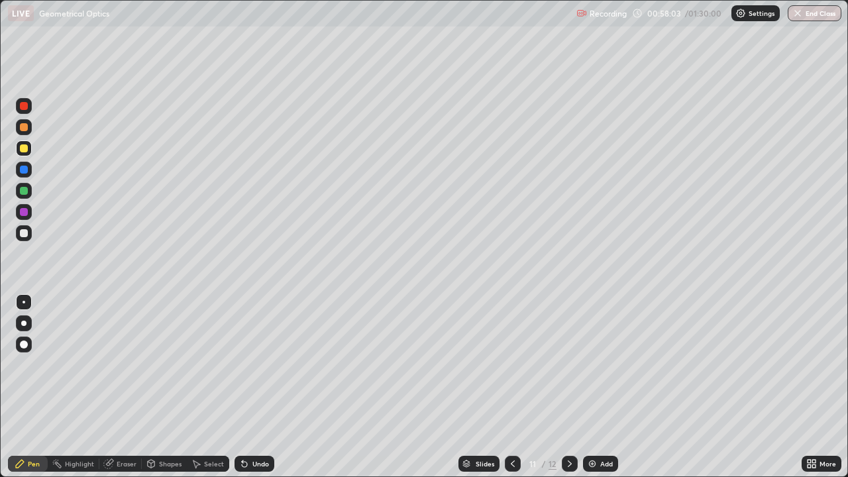
click at [118, 427] on div "Eraser" at bounding box center [127, 463] width 20 height 7
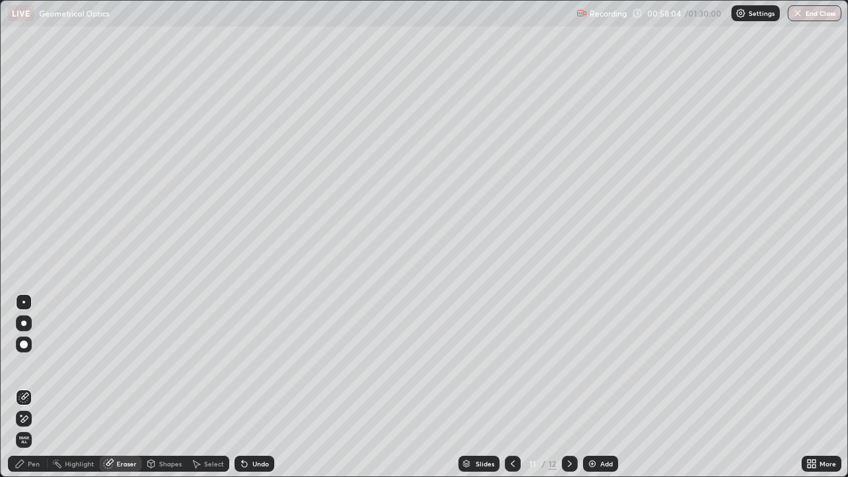
click at [30, 413] on div at bounding box center [24, 419] width 16 height 16
click at [570, 427] on icon at bounding box center [569, 463] width 11 height 11
click at [164, 427] on div "Shapes" at bounding box center [170, 463] width 23 height 7
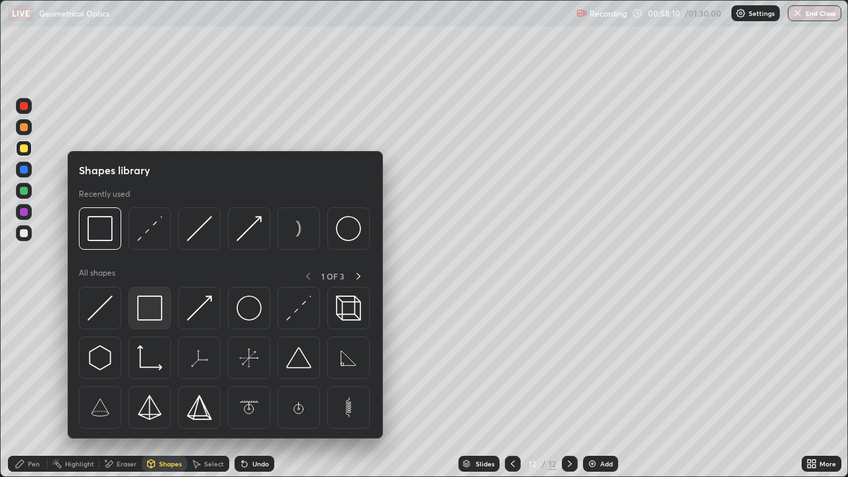
click at [149, 313] on img at bounding box center [149, 307] width 25 height 25
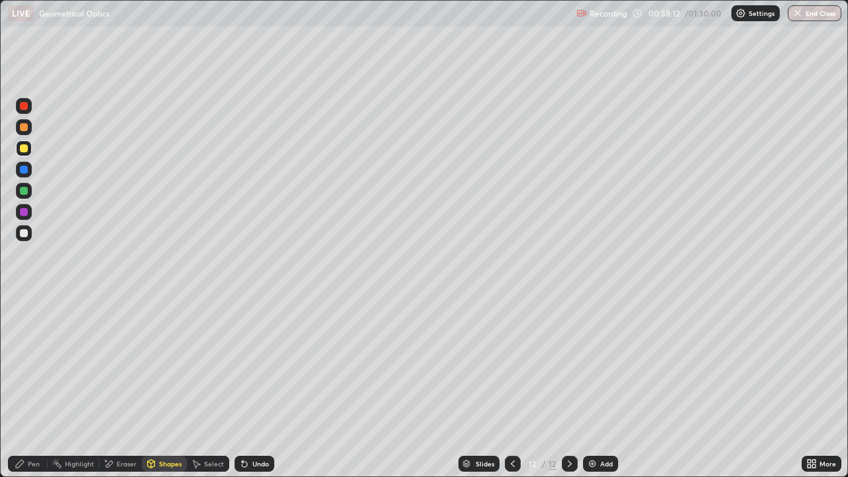
click at [38, 427] on div "Pen" at bounding box center [34, 463] width 12 height 7
click at [255, 427] on div "Undo" at bounding box center [260, 463] width 17 height 7
click at [508, 427] on div at bounding box center [513, 464] width 16 height 16
click at [568, 427] on icon at bounding box center [569, 463] width 11 height 11
click at [515, 427] on div at bounding box center [513, 464] width 16 height 16
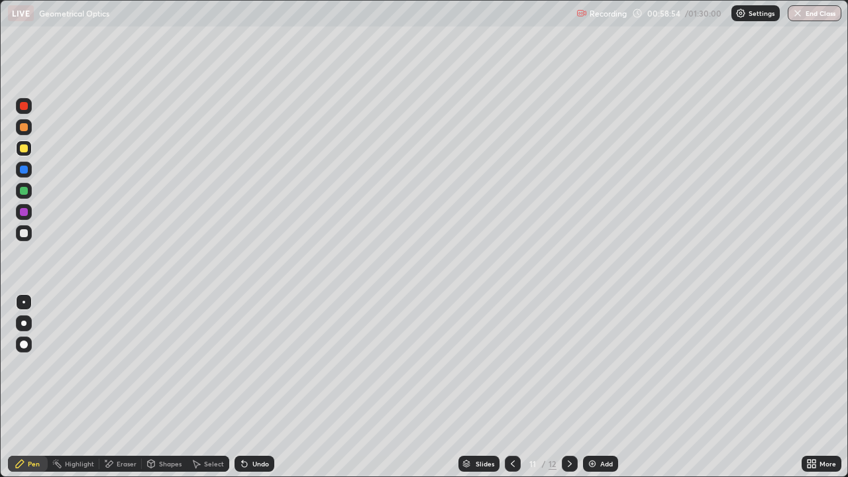
click at [568, 427] on icon at bounding box center [569, 463] width 11 height 11
click at [511, 427] on icon at bounding box center [512, 463] width 11 height 11
click at [566, 427] on div at bounding box center [570, 464] width 16 height 16
click at [506, 427] on div at bounding box center [513, 463] width 16 height 26
click at [566, 427] on icon at bounding box center [569, 463] width 11 height 11
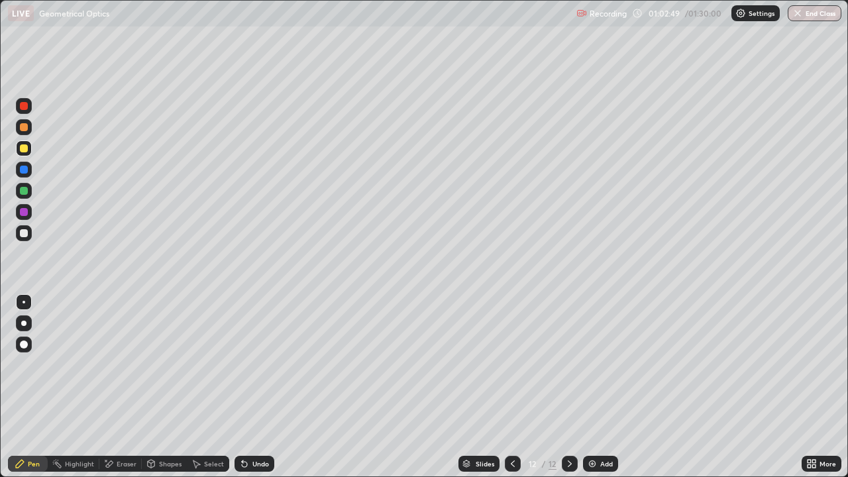
click at [587, 427] on div "Add" at bounding box center [600, 464] width 35 height 16
click at [28, 177] on div at bounding box center [24, 170] width 16 height 16
click at [28, 191] on div at bounding box center [24, 191] width 16 height 16
click at [20, 240] on div at bounding box center [24, 233] width 16 height 16
click at [148, 427] on icon at bounding box center [151, 464] width 7 height 8
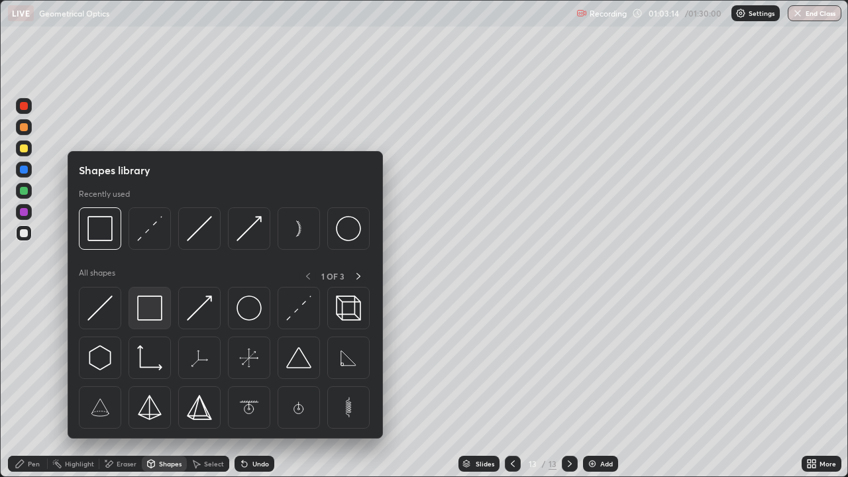
click at [155, 318] on img at bounding box center [149, 307] width 25 height 25
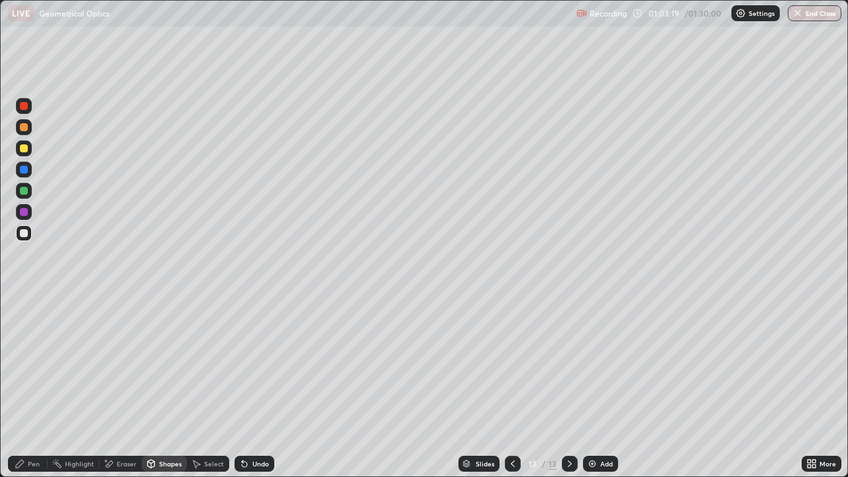
click at [258, 427] on div "Undo" at bounding box center [260, 463] width 17 height 7
click at [164, 427] on div "Shapes" at bounding box center [170, 463] width 23 height 7
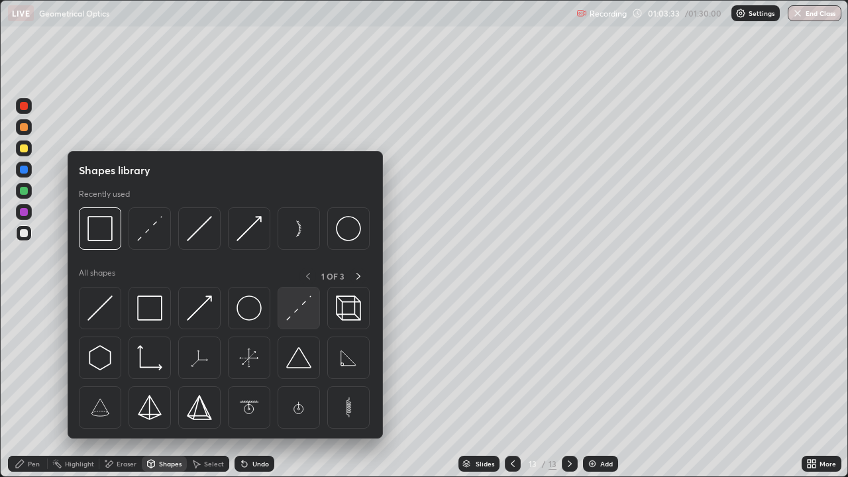
click at [301, 308] on img at bounding box center [298, 307] width 25 height 25
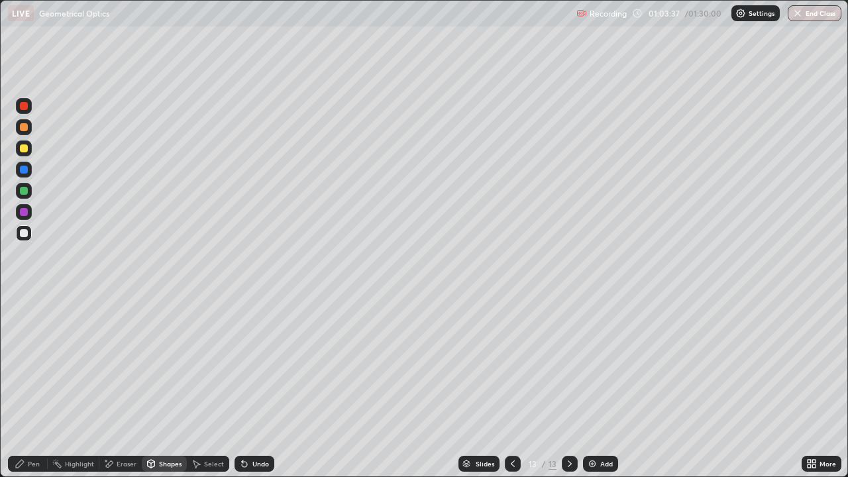
click at [161, 427] on div "Shapes" at bounding box center [170, 463] width 23 height 7
click at [29, 427] on div "Pen" at bounding box center [34, 463] width 12 height 7
click at [162, 427] on div "Shapes" at bounding box center [170, 463] width 23 height 7
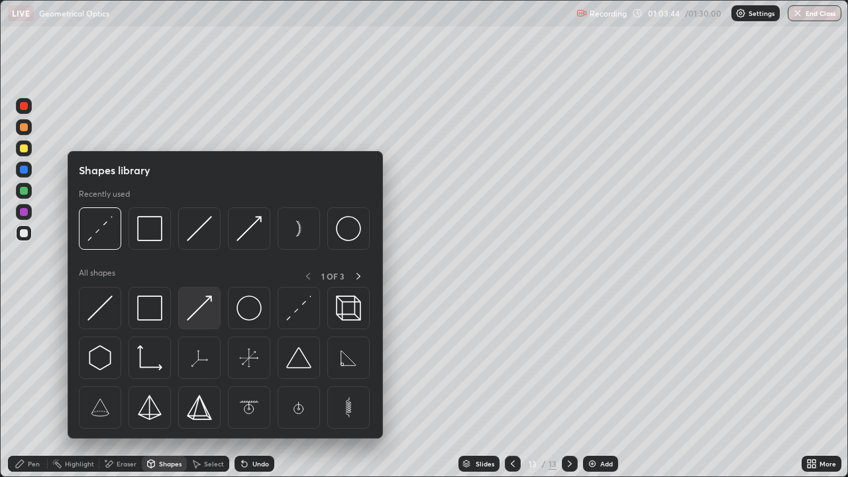
click at [197, 306] on img at bounding box center [199, 307] width 25 height 25
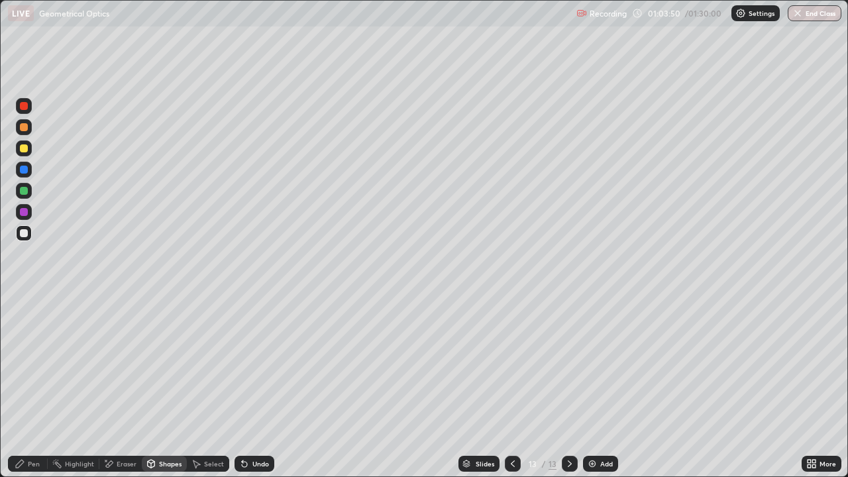
click at [31, 427] on div "Pen" at bounding box center [28, 464] width 40 height 16
click at [269, 427] on div "Undo" at bounding box center [254, 464] width 40 height 16
click at [78, 427] on div "Highlight" at bounding box center [79, 463] width 29 height 7
click at [21, 427] on div "Pen" at bounding box center [28, 464] width 40 height 16
click at [164, 427] on div "Shapes" at bounding box center [170, 463] width 23 height 7
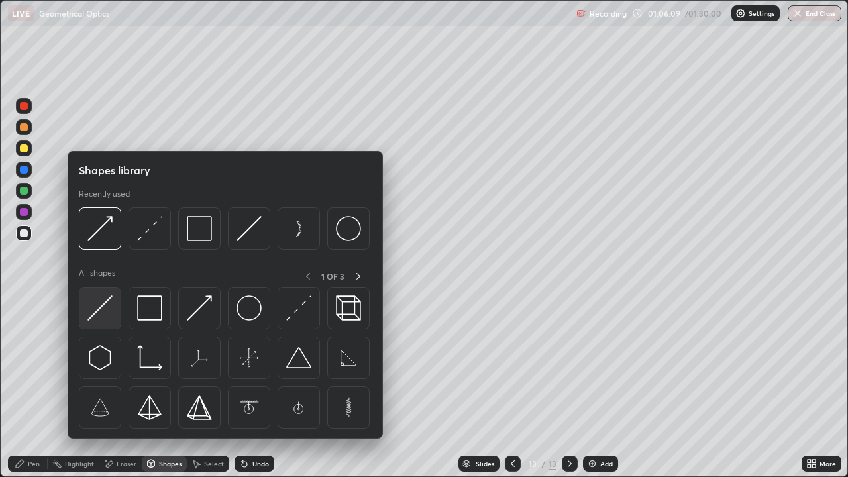
click at [114, 311] on div at bounding box center [100, 308] width 42 height 42
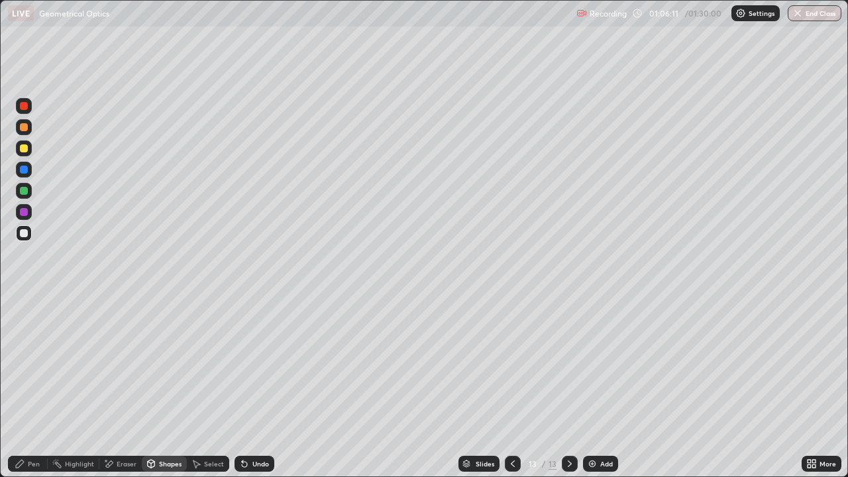
click at [171, 427] on div "Shapes" at bounding box center [164, 464] width 45 height 16
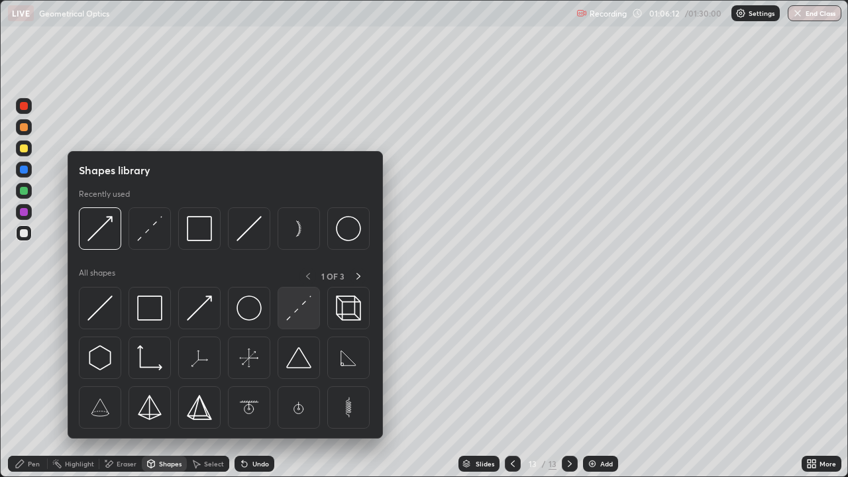
click at [305, 309] on img at bounding box center [298, 307] width 25 height 25
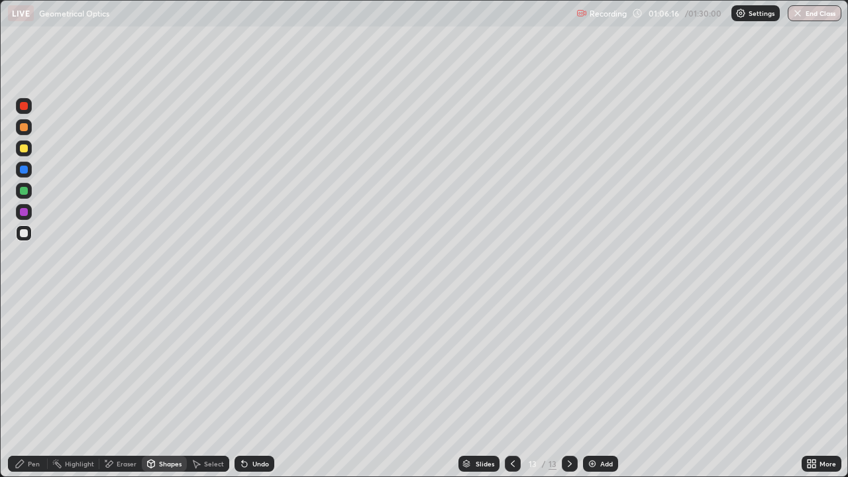
click at [160, 427] on div "Shapes" at bounding box center [170, 463] width 23 height 7
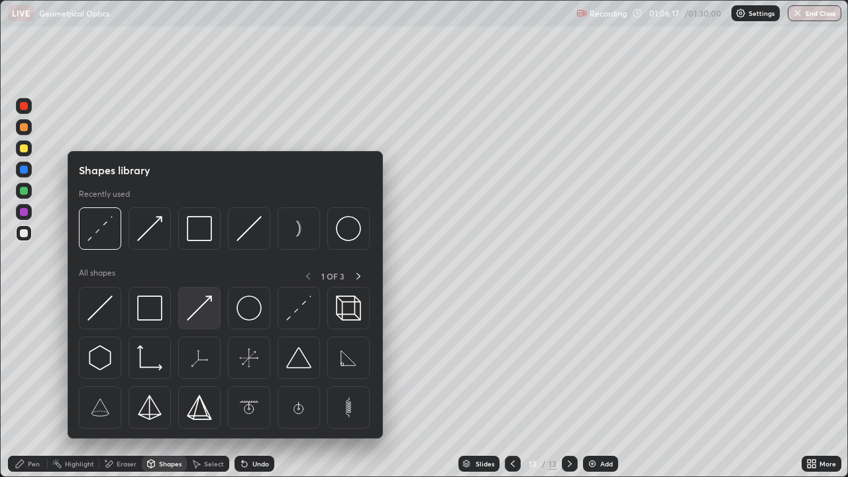
click at [199, 304] on img at bounding box center [199, 307] width 25 height 25
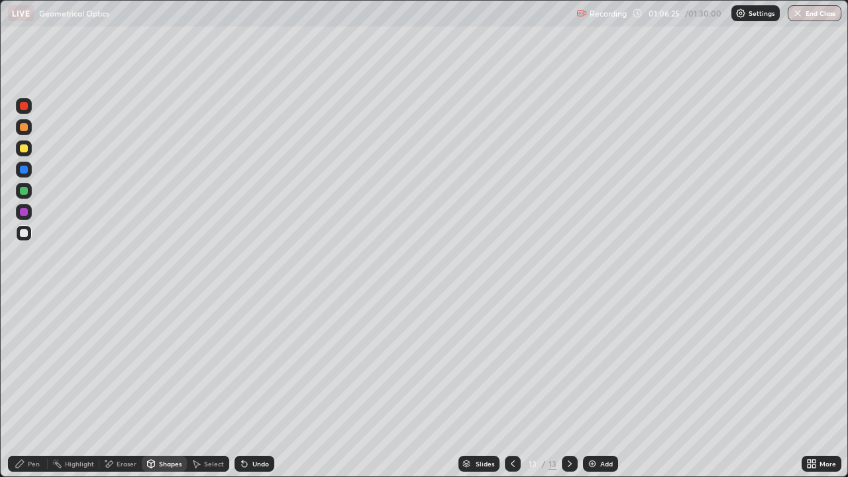
click at [28, 193] on div at bounding box center [24, 191] width 16 height 16
click at [128, 427] on div "Eraser" at bounding box center [127, 463] width 20 height 7
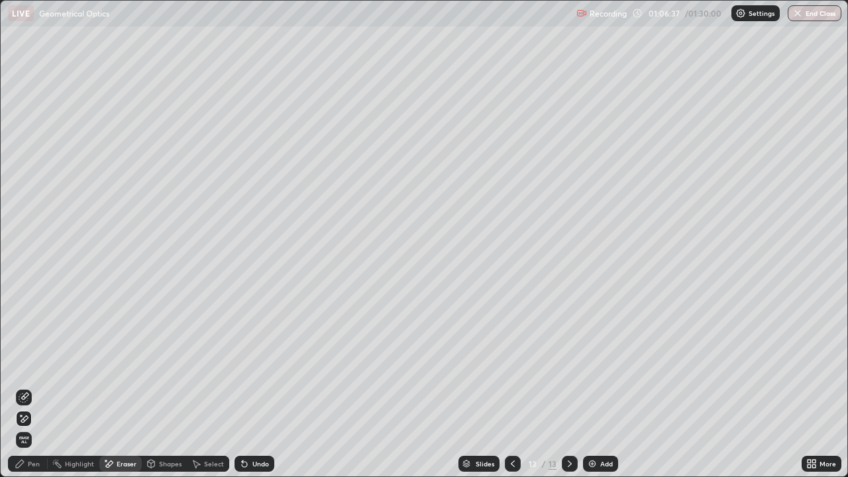
click at [164, 427] on div "Shapes" at bounding box center [164, 464] width 45 height 16
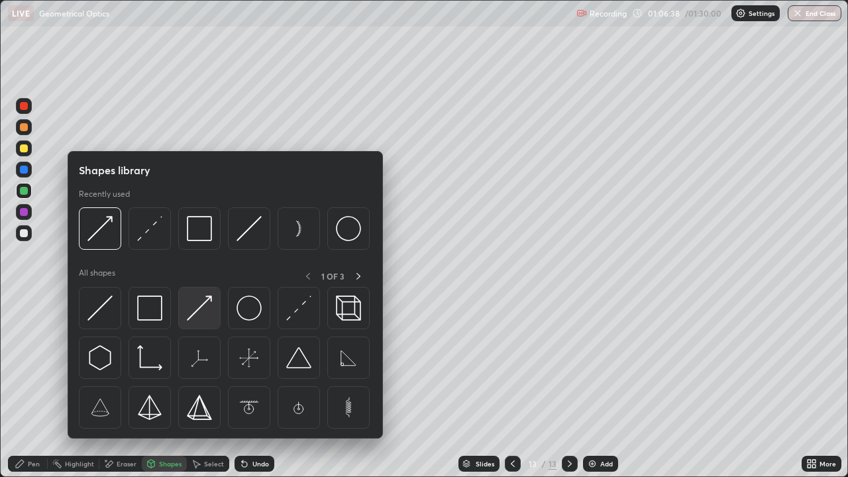
click at [199, 303] on img at bounding box center [199, 307] width 25 height 25
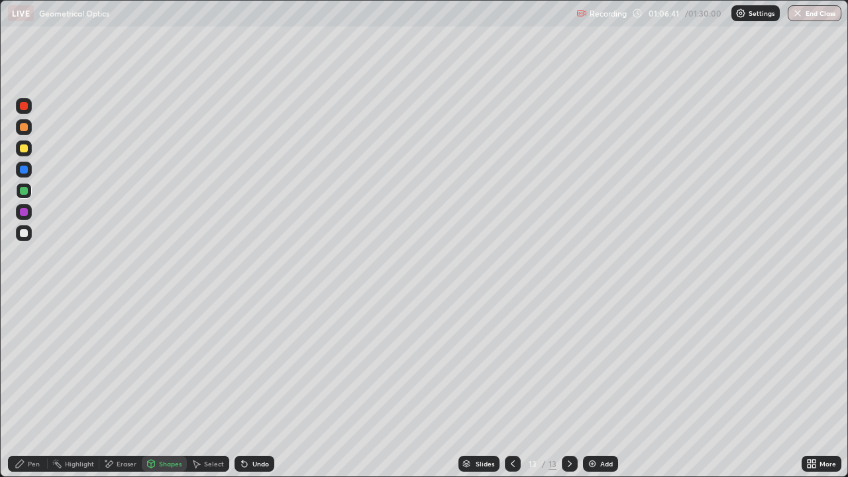
click at [258, 427] on div "Undo" at bounding box center [260, 463] width 17 height 7
click at [34, 427] on div "Pen" at bounding box center [28, 464] width 40 height 16
click at [156, 427] on div "Shapes" at bounding box center [164, 464] width 45 height 16
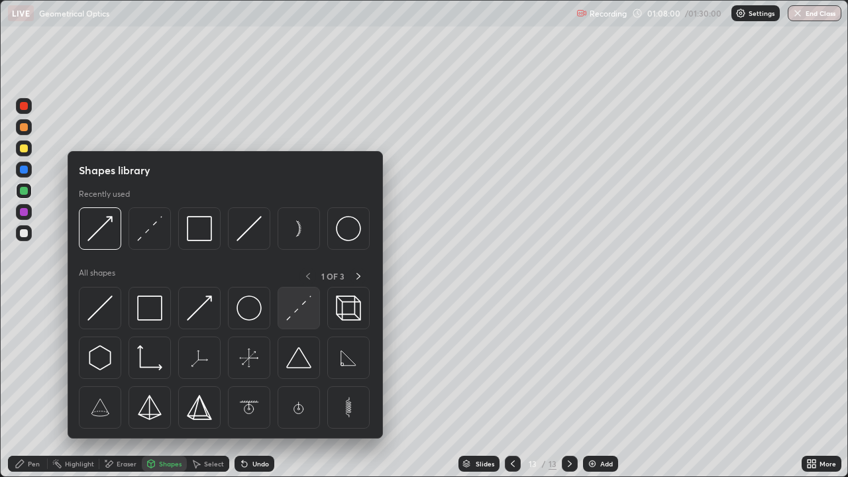
click at [295, 305] on img at bounding box center [298, 307] width 25 height 25
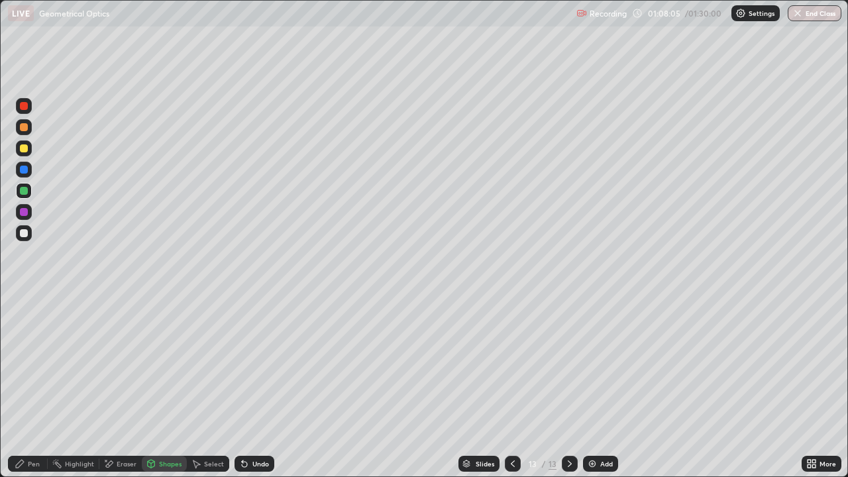
click at [28, 427] on div "Pen" at bounding box center [34, 463] width 12 height 7
click at [150, 427] on icon at bounding box center [151, 463] width 7 height 2
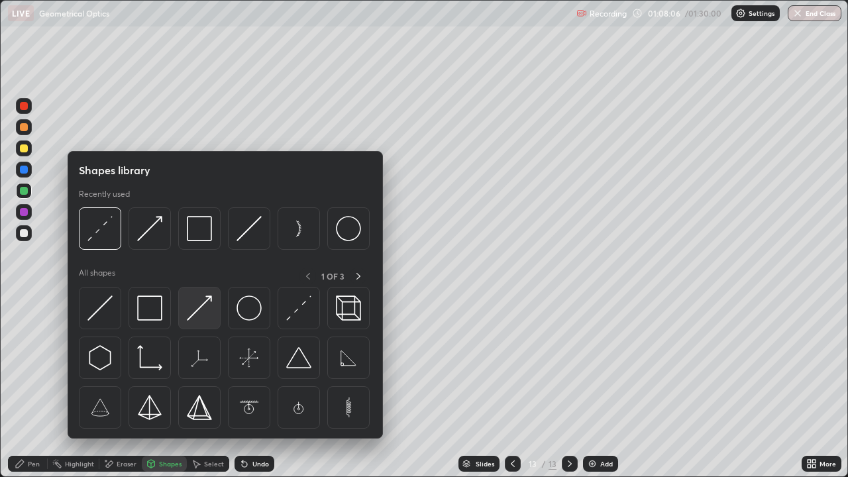
click at [200, 306] on img at bounding box center [199, 307] width 25 height 25
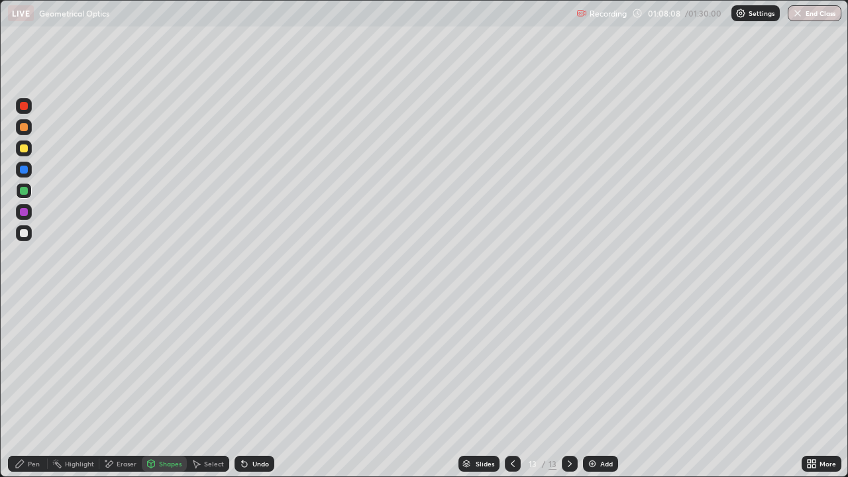
click at [262, 427] on div "Undo" at bounding box center [260, 463] width 17 height 7
click at [33, 427] on div "Pen" at bounding box center [34, 463] width 12 height 7
click at [266, 427] on div "Undo" at bounding box center [260, 463] width 17 height 7
click at [31, 212] on div at bounding box center [24, 212] width 16 height 16
click at [30, 169] on div at bounding box center [24, 170] width 16 height 16
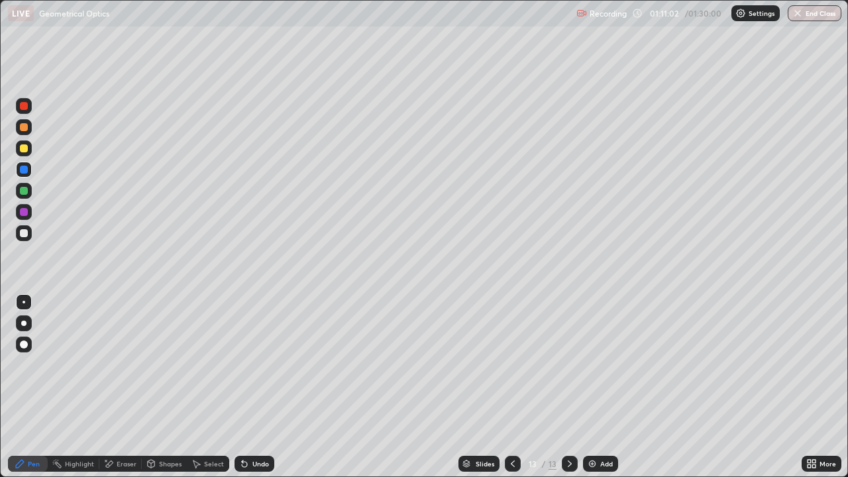
click at [123, 427] on div "Eraser" at bounding box center [127, 463] width 20 height 7
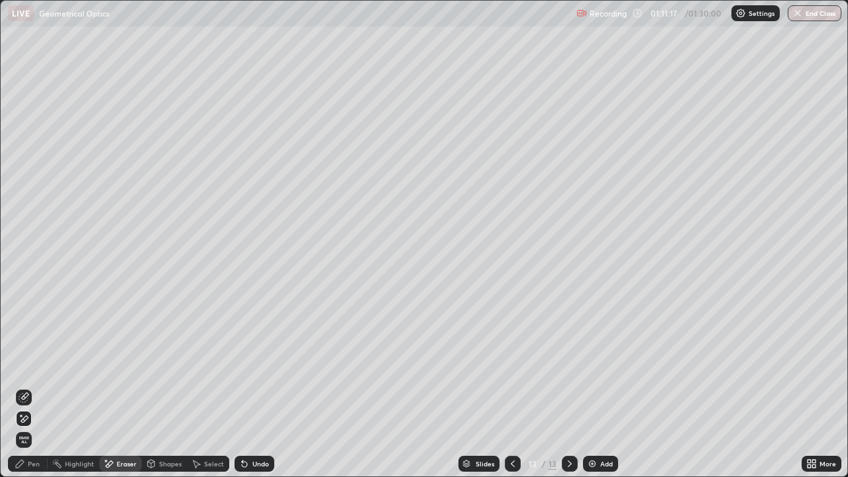
click at [30, 427] on div "Pen" at bounding box center [34, 463] width 12 height 7
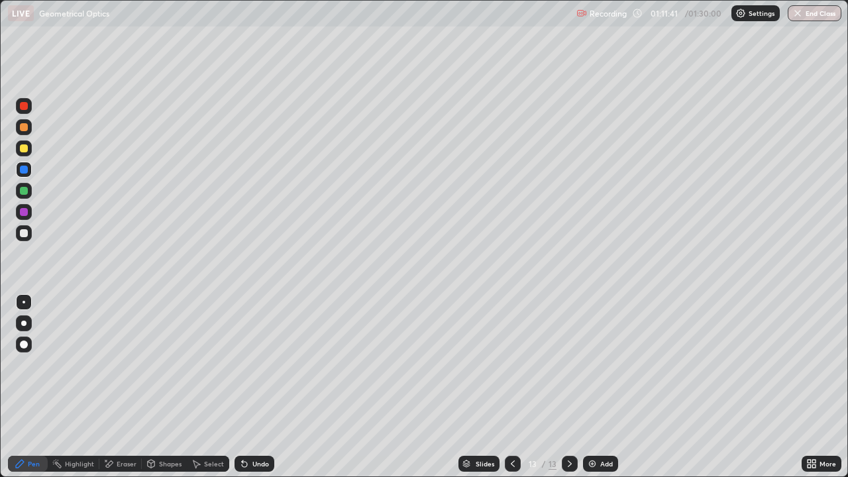
click at [593, 427] on img at bounding box center [592, 463] width 11 height 11
click at [122, 427] on div "Eraser" at bounding box center [127, 463] width 20 height 7
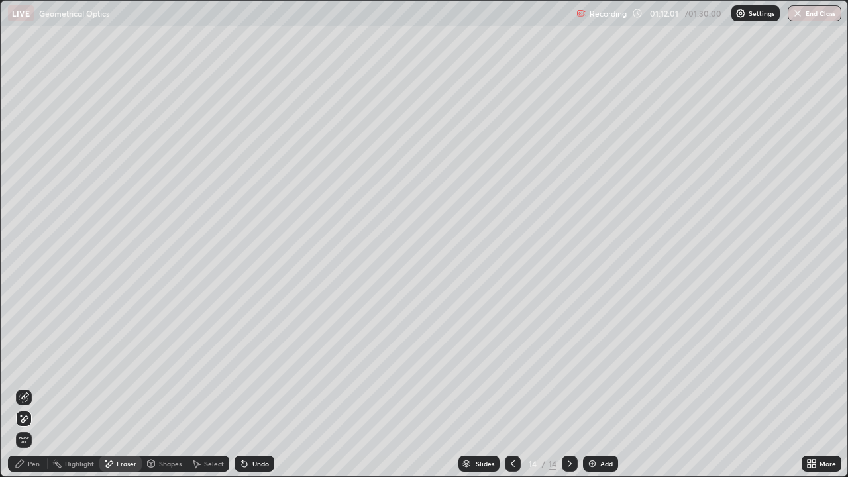
click at [242, 427] on icon at bounding box center [242, 460] width 1 height 1
click at [41, 427] on div "Pen" at bounding box center [28, 464] width 40 height 16
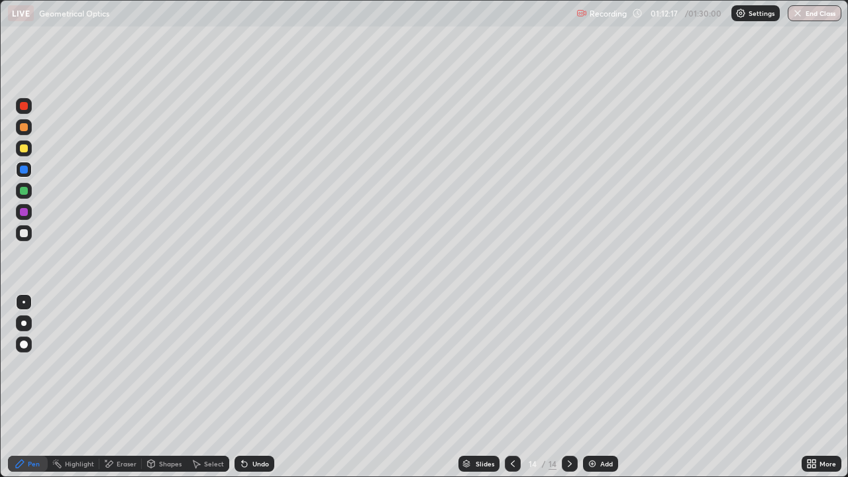
click at [29, 149] on div at bounding box center [24, 148] width 16 height 16
click at [242, 427] on icon at bounding box center [242, 460] width 1 height 1
click at [515, 427] on icon at bounding box center [512, 463] width 11 height 11
click at [566, 427] on icon at bounding box center [569, 463] width 11 height 11
click at [509, 427] on div at bounding box center [513, 463] width 16 height 26
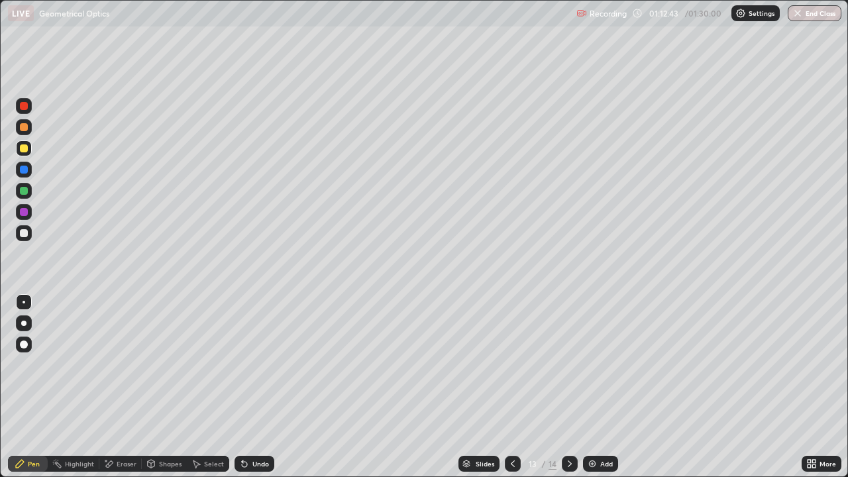
click at [574, 427] on div at bounding box center [570, 464] width 16 height 16
click at [513, 427] on icon at bounding box center [512, 463] width 11 height 11
click at [566, 427] on div at bounding box center [570, 464] width 16 height 16
click at [601, 427] on div "Add" at bounding box center [600, 464] width 35 height 16
click at [168, 427] on div "Shapes" at bounding box center [170, 463] width 23 height 7
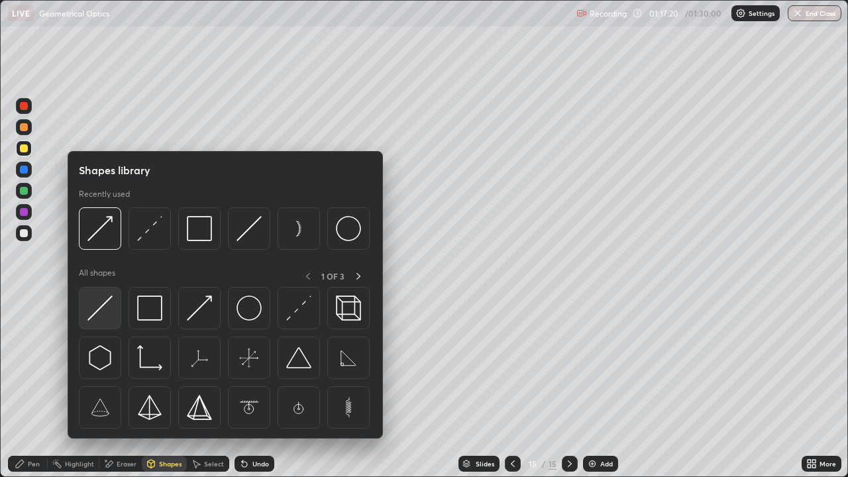
click at [102, 311] on img at bounding box center [99, 307] width 25 height 25
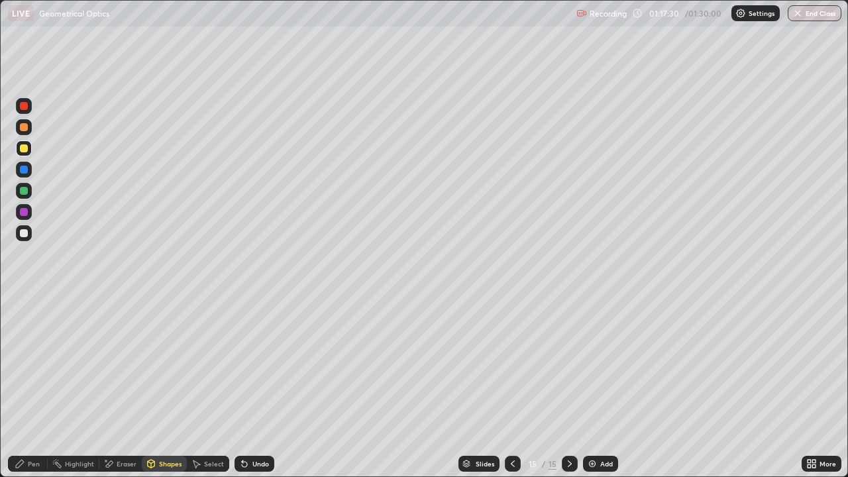
click at [30, 427] on div "Pen" at bounding box center [34, 463] width 12 height 7
click at [249, 427] on div "Undo" at bounding box center [254, 464] width 40 height 16
click at [250, 427] on div "Undo" at bounding box center [254, 464] width 40 height 16
click at [249, 427] on div "Undo" at bounding box center [254, 464] width 40 height 16
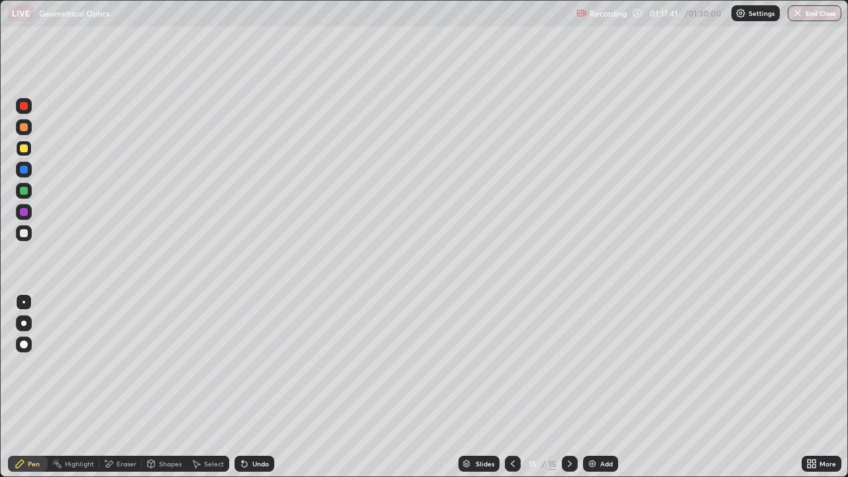
click at [25, 238] on div at bounding box center [24, 233] width 16 height 16
click at [256, 427] on div "Undo" at bounding box center [260, 463] width 17 height 7
click at [25, 149] on div at bounding box center [24, 148] width 8 height 8
click at [162, 427] on div "Shapes" at bounding box center [164, 464] width 45 height 16
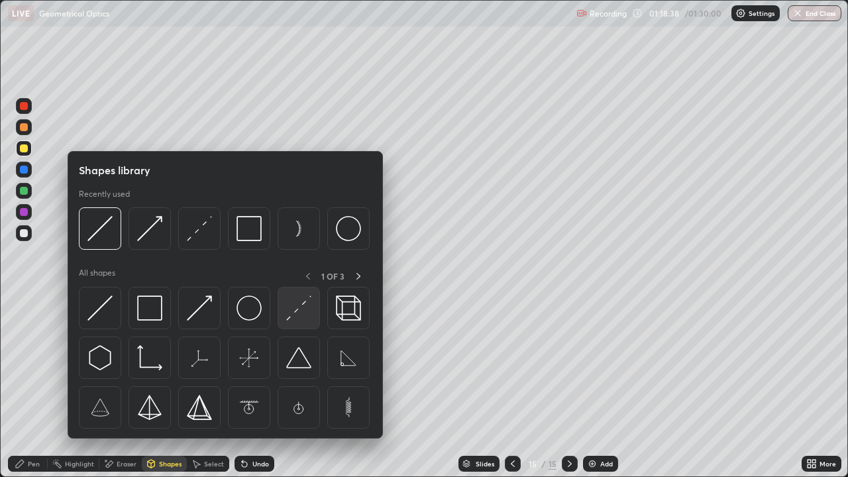
click at [297, 315] on img at bounding box center [298, 307] width 25 height 25
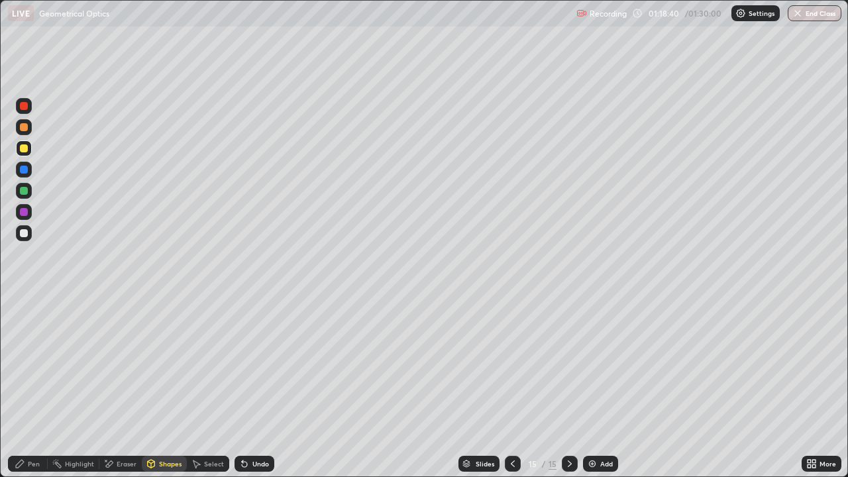
click at [29, 230] on div at bounding box center [24, 233] width 16 height 16
click at [260, 427] on div "Undo" at bounding box center [260, 463] width 17 height 7
click at [38, 427] on div "Pen" at bounding box center [34, 463] width 12 height 7
click at [164, 427] on div "Shapes" at bounding box center [164, 464] width 45 height 16
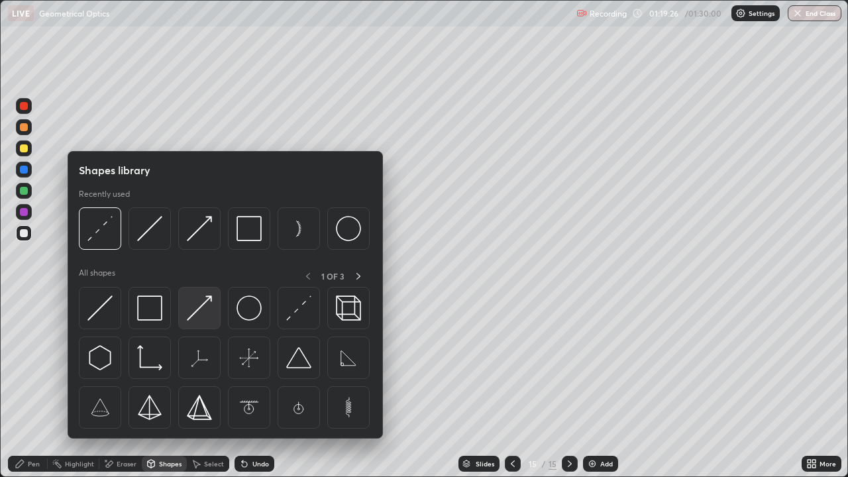
click at [195, 310] on img at bounding box center [199, 307] width 25 height 25
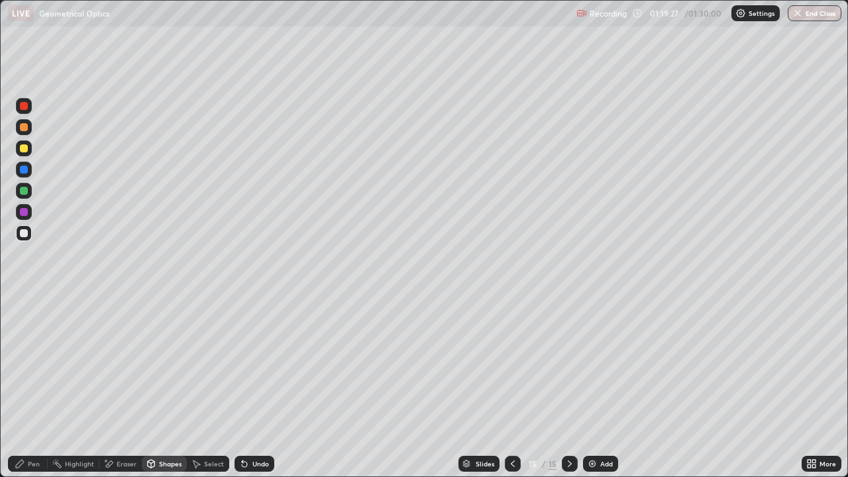
click at [24, 149] on div at bounding box center [24, 148] width 8 height 8
click at [30, 231] on div at bounding box center [24, 233] width 16 height 16
click at [256, 427] on div "Undo" at bounding box center [260, 463] width 17 height 7
click at [38, 427] on div "Pen" at bounding box center [28, 464] width 40 height 16
click at [176, 427] on div "Shapes" at bounding box center [164, 464] width 45 height 16
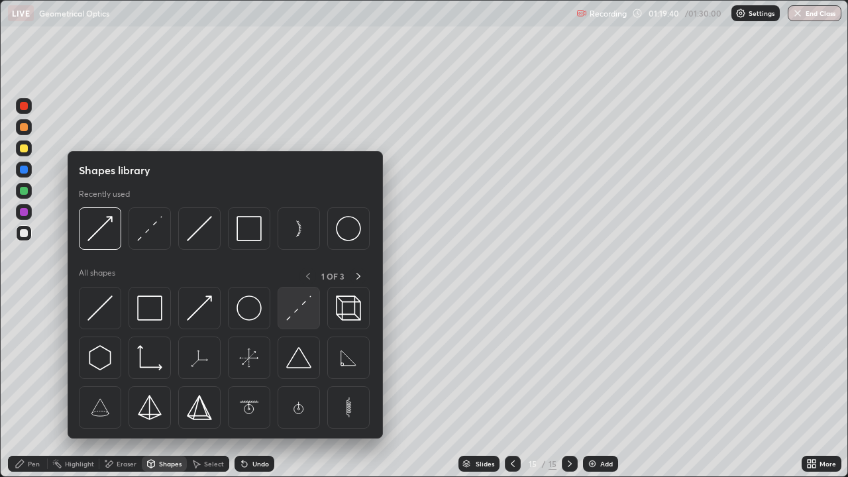
click at [312, 315] on div at bounding box center [299, 308] width 42 height 42
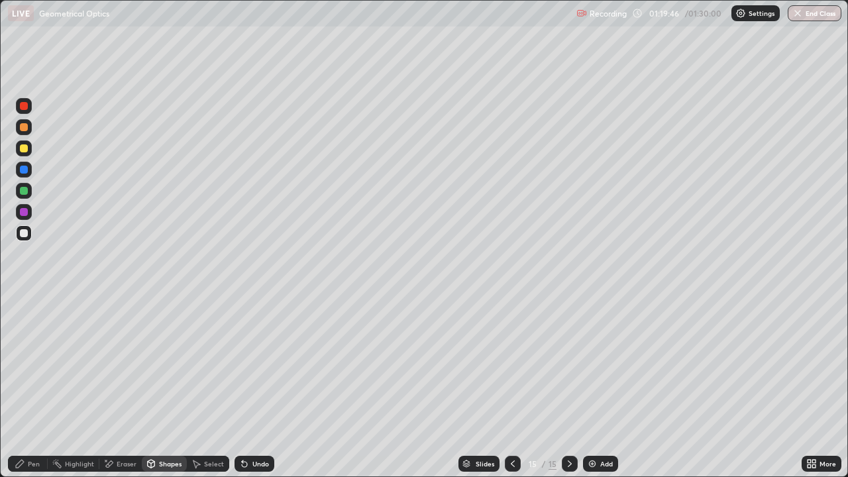
click at [33, 427] on div "Pen" at bounding box center [34, 463] width 12 height 7
click at [165, 427] on div "Shapes" at bounding box center [170, 463] width 23 height 7
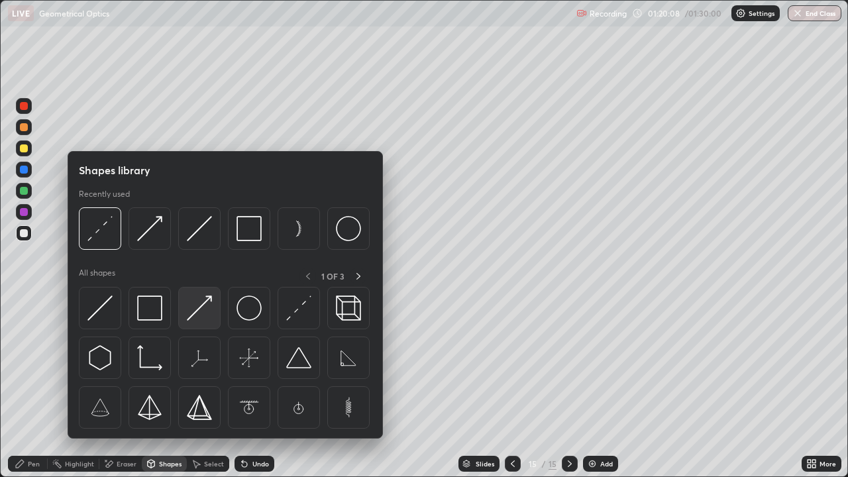
click at [207, 315] on img at bounding box center [199, 307] width 25 height 25
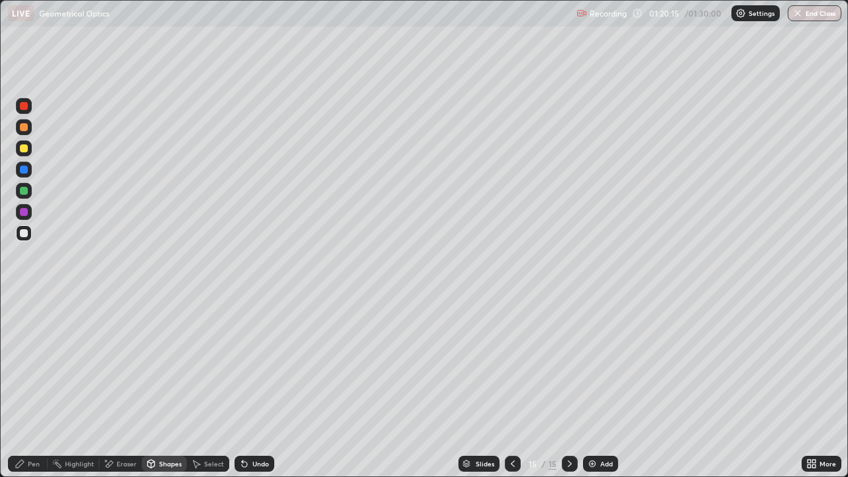
click at [38, 427] on div "Pen" at bounding box center [34, 463] width 12 height 7
click at [595, 427] on img at bounding box center [592, 463] width 11 height 11
click at [29, 149] on div at bounding box center [24, 148] width 16 height 16
click at [153, 427] on icon at bounding box center [151, 463] width 7 height 2
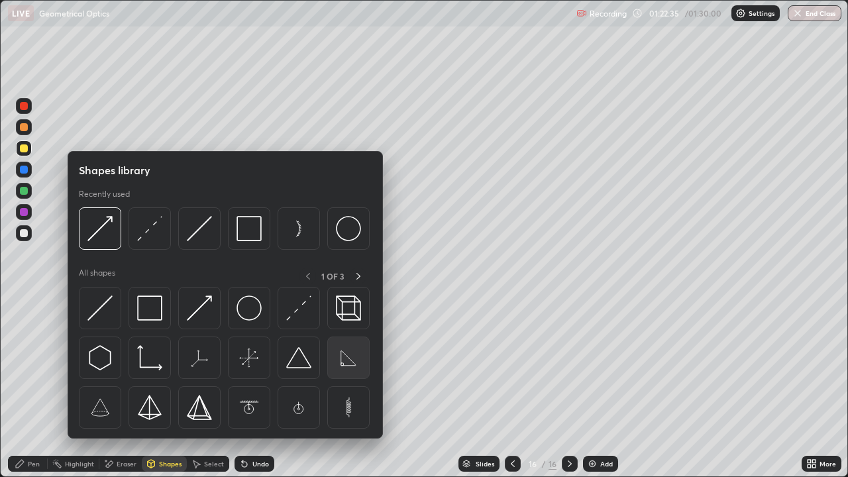
click at [337, 356] on img at bounding box center [348, 357] width 25 height 25
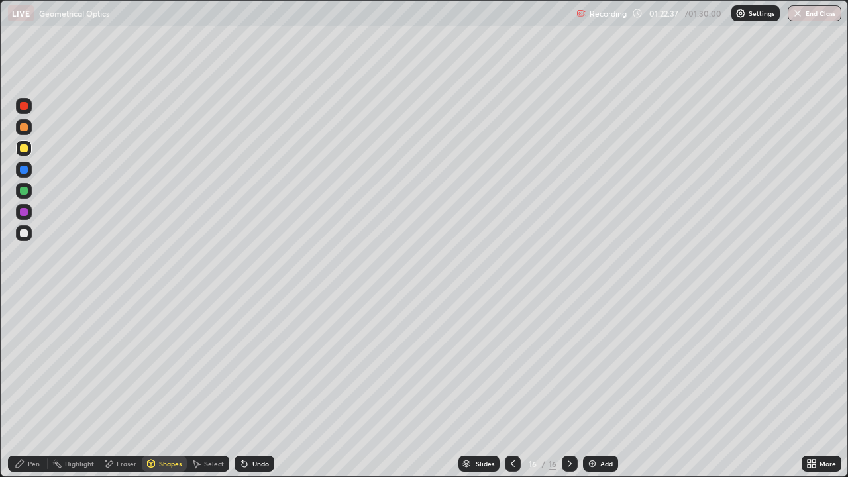
click at [33, 427] on div "Pen" at bounding box center [34, 463] width 12 height 7
click at [257, 427] on div "Undo" at bounding box center [260, 463] width 17 height 7
click at [254, 427] on div "Undo" at bounding box center [254, 464] width 40 height 16
click at [249, 427] on div "Undo" at bounding box center [254, 464] width 40 height 16
click at [161, 427] on div "Shapes" at bounding box center [170, 463] width 23 height 7
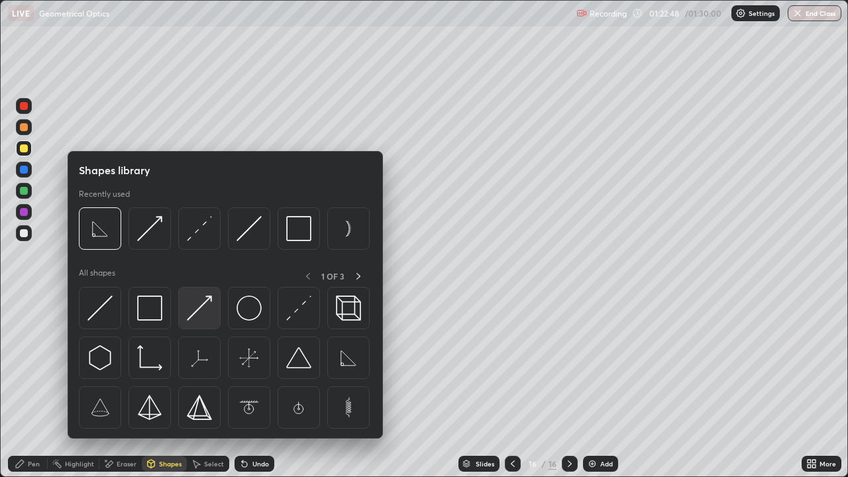
click at [204, 307] on img at bounding box center [199, 307] width 25 height 25
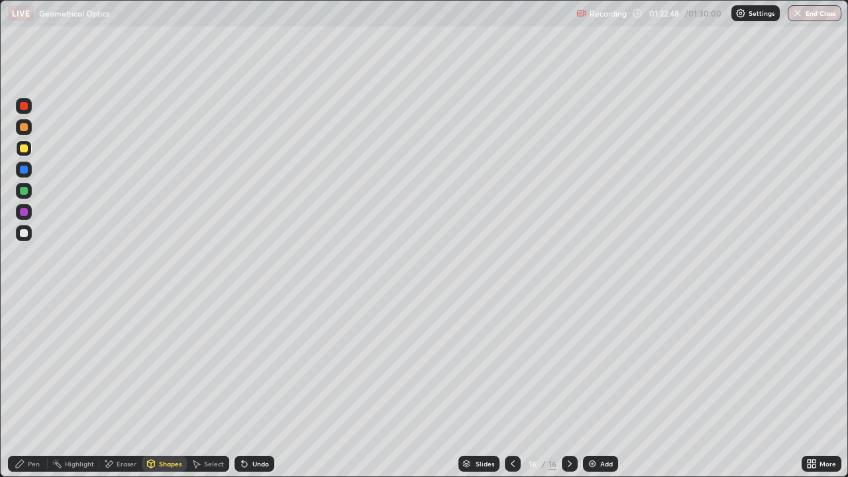
click at [24, 234] on div at bounding box center [24, 233] width 8 height 8
click at [242, 427] on icon at bounding box center [244, 464] width 5 height 5
click at [42, 427] on div "Pen" at bounding box center [28, 464] width 40 height 16
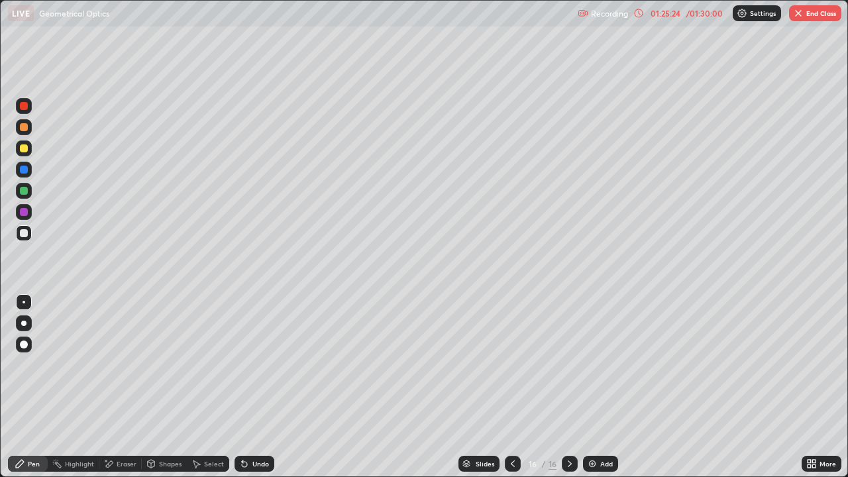
click at [607, 427] on div "Add" at bounding box center [606, 463] width 13 height 7
click at [168, 427] on div "Shapes" at bounding box center [164, 464] width 45 height 16
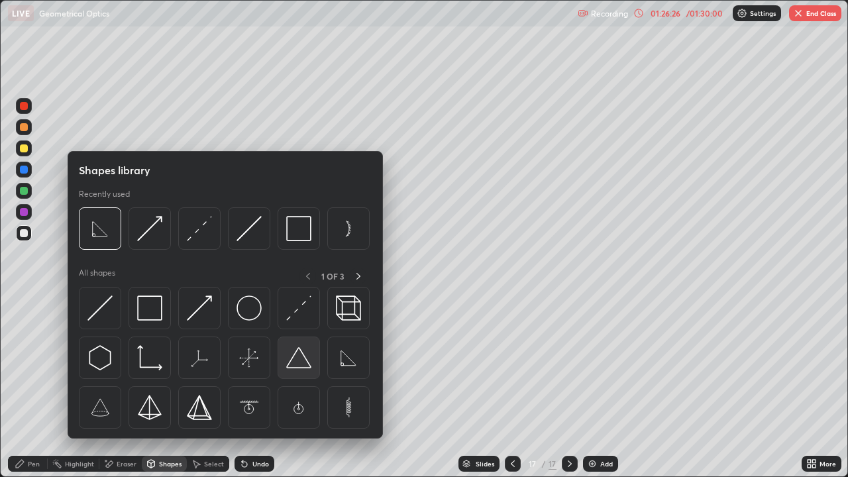
click at [295, 352] on img at bounding box center [298, 357] width 25 height 25
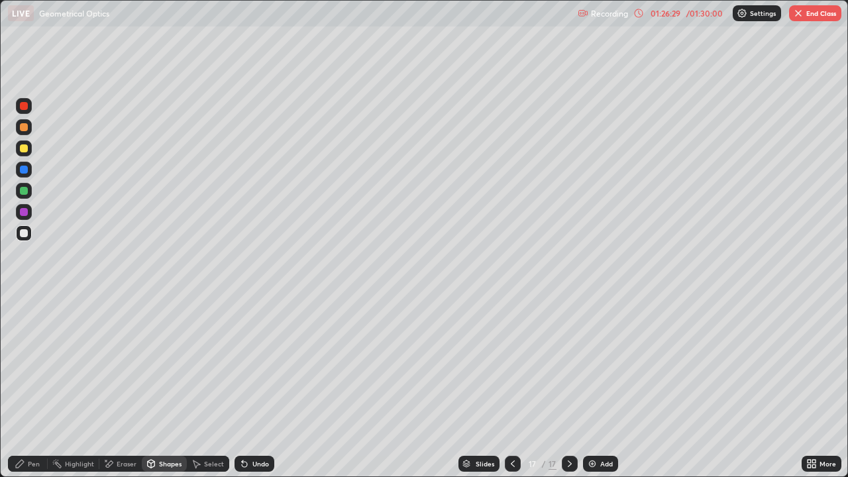
click at [34, 427] on div "Pen" at bounding box center [34, 463] width 12 height 7
click at [168, 427] on div "Shapes" at bounding box center [170, 463] width 23 height 7
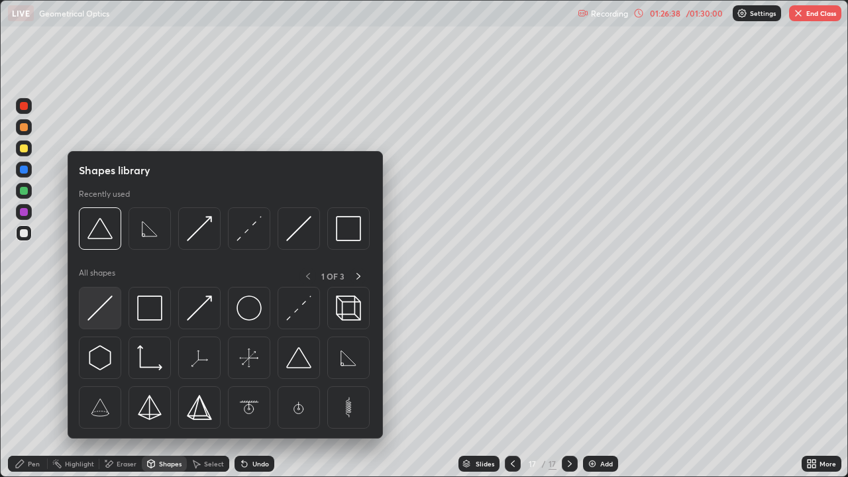
click at [103, 312] on img at bounding box center [99, 307] width 25 height 25
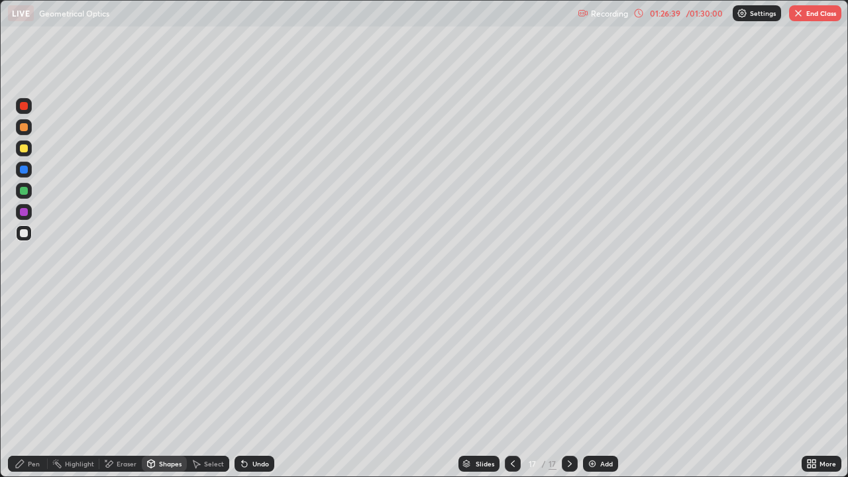
click at [25, 148] on div at bounding box center [24, 148] width 8 height 8
click at [39, 427] on div "Pen" at bounding box center [34, 463] width 12 height 7
click at [167, 427] on div "Shapes" at bounding box center [164, 464] width 45 height 16
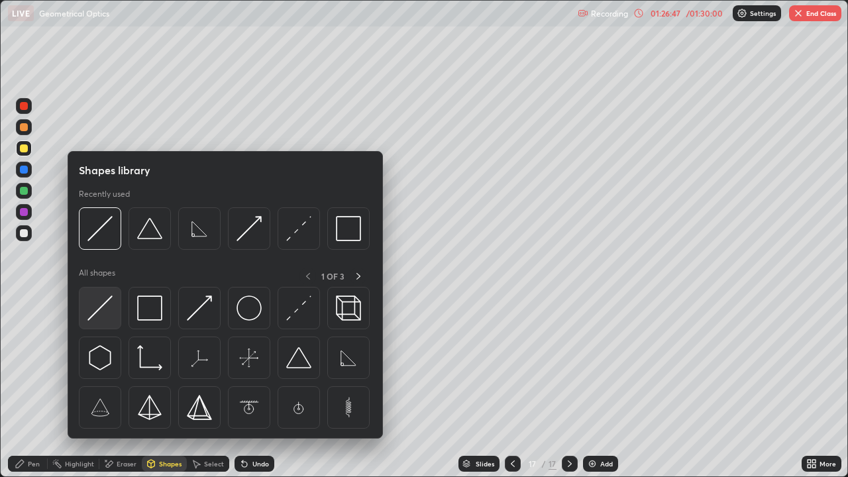
click at [109, 309] on img at bounding box center [99, 307] width 25 height 25
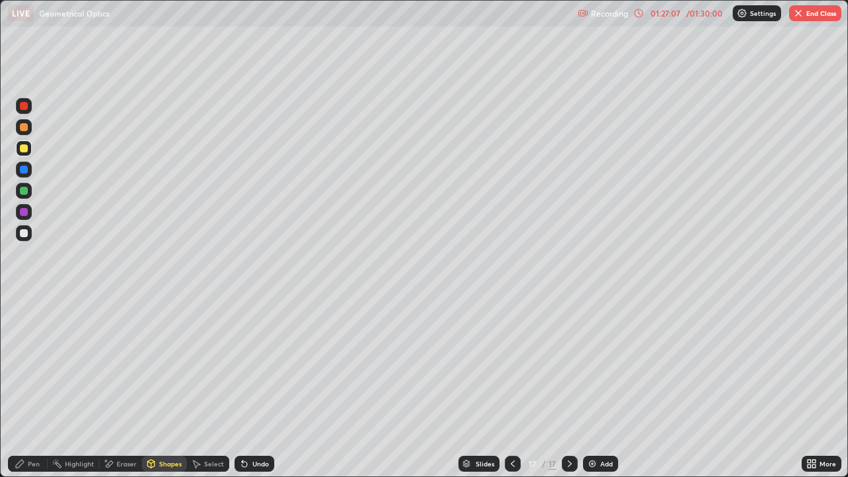
click at [35, 427] on div "Pen" at bounding box center [28, 464] width 40 height 16
click at [81, 427] on div "Highlight" at bounding box center [79, 463] width 29 height 7
click at [25, 418] on icon at bounding box center [24, 418] width 11 height 11
click at [505, 427] on div at bounding box center [513, 464] width 16 height 16
click at [805, 18] on button "End Class" at bounding box center [815, 13] width 52 height 16
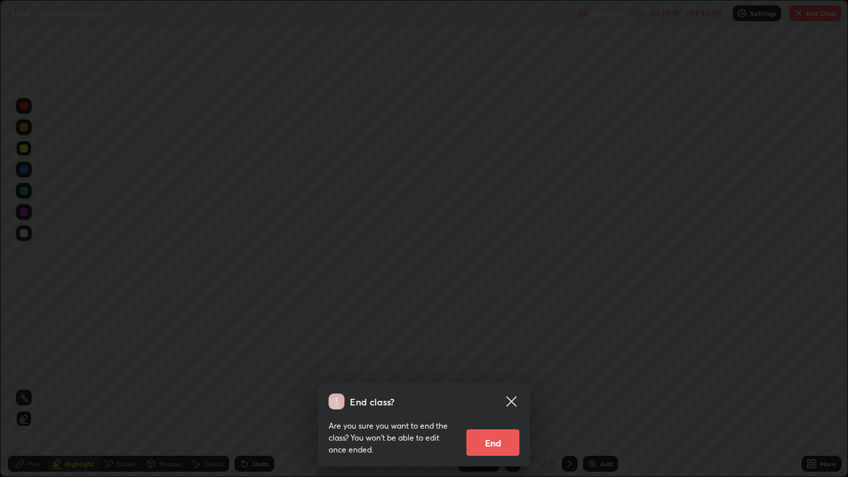
click at [505, 427] on button "End" at bounding box center [492, 442] width 53 height 26
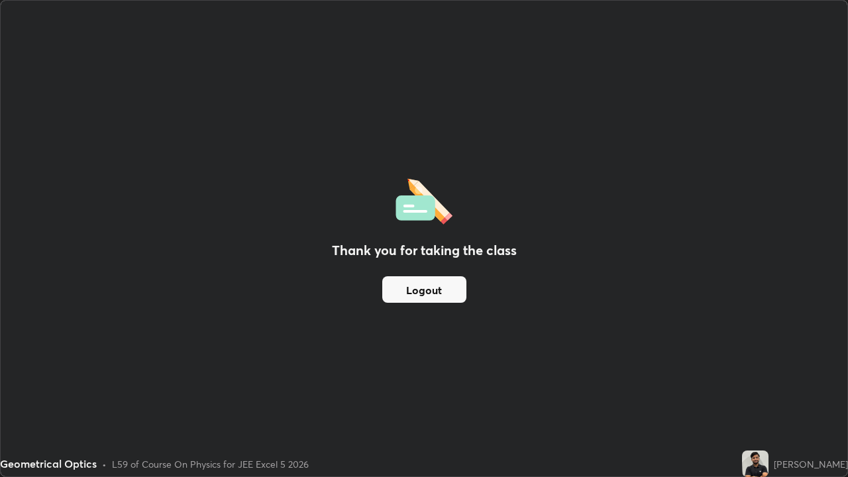
click at [428, 285] on button "Logout" at bounding box center [424, 289] width 84 height 26
click at [430, 284] on button "Logout" at bounding box center [424, 289] width 84 height 26
